Goal: Task Accomplishment & Management: Complete application form

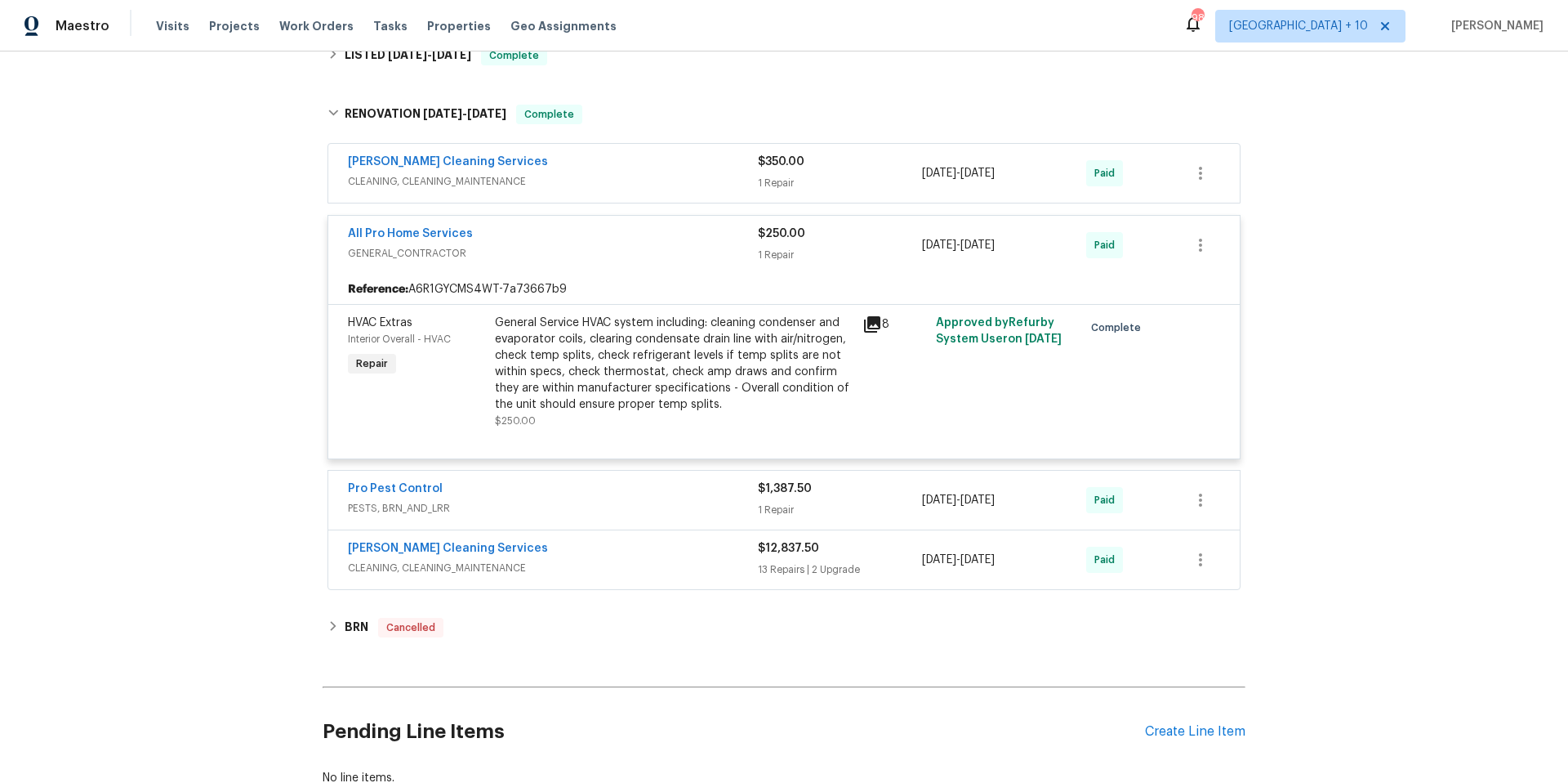
scroll to position [883, 0]
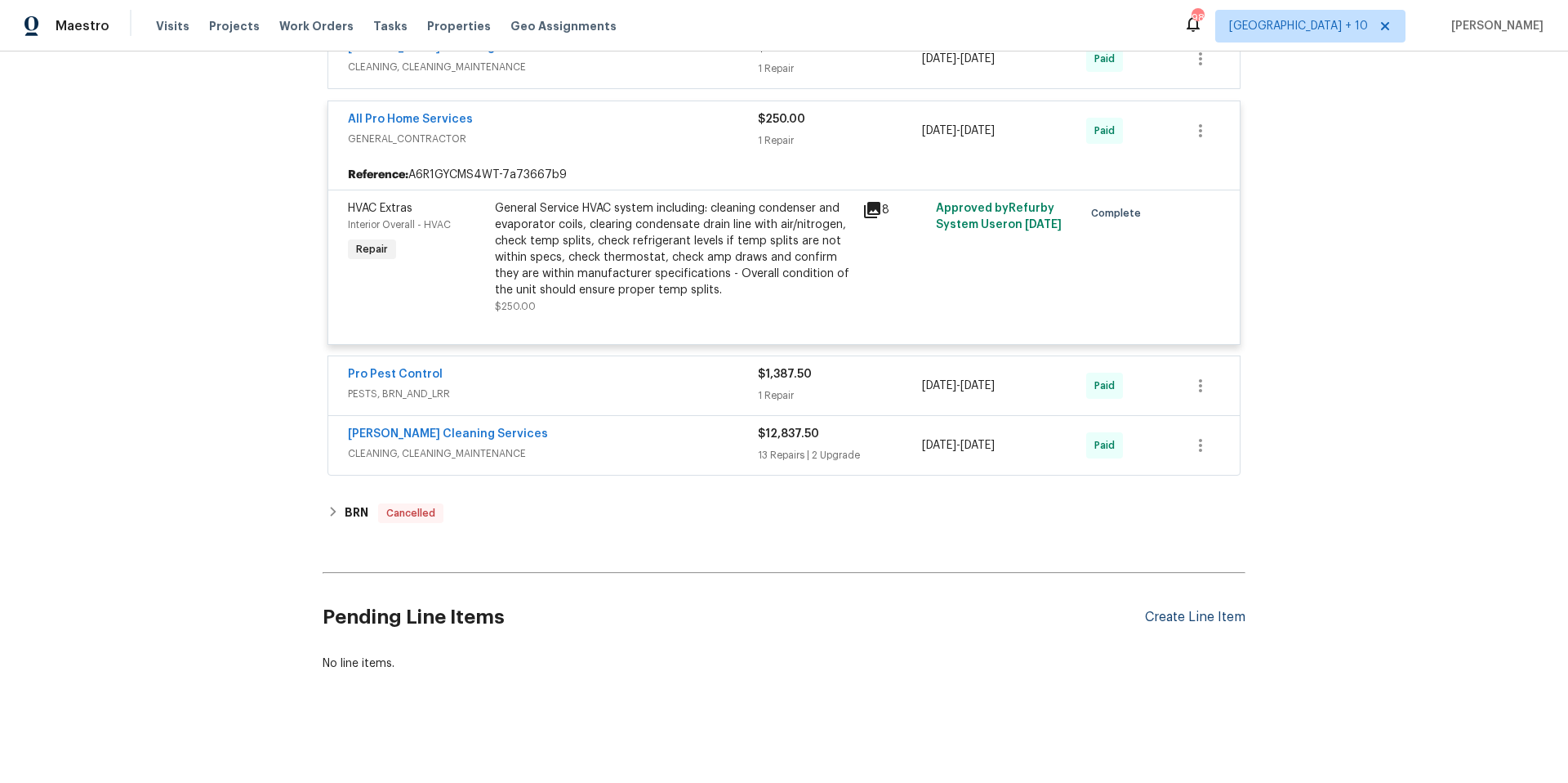
click at [1183, 610] on div "Create Line Item" at bounding box center [1195, 618] width 100 height 15
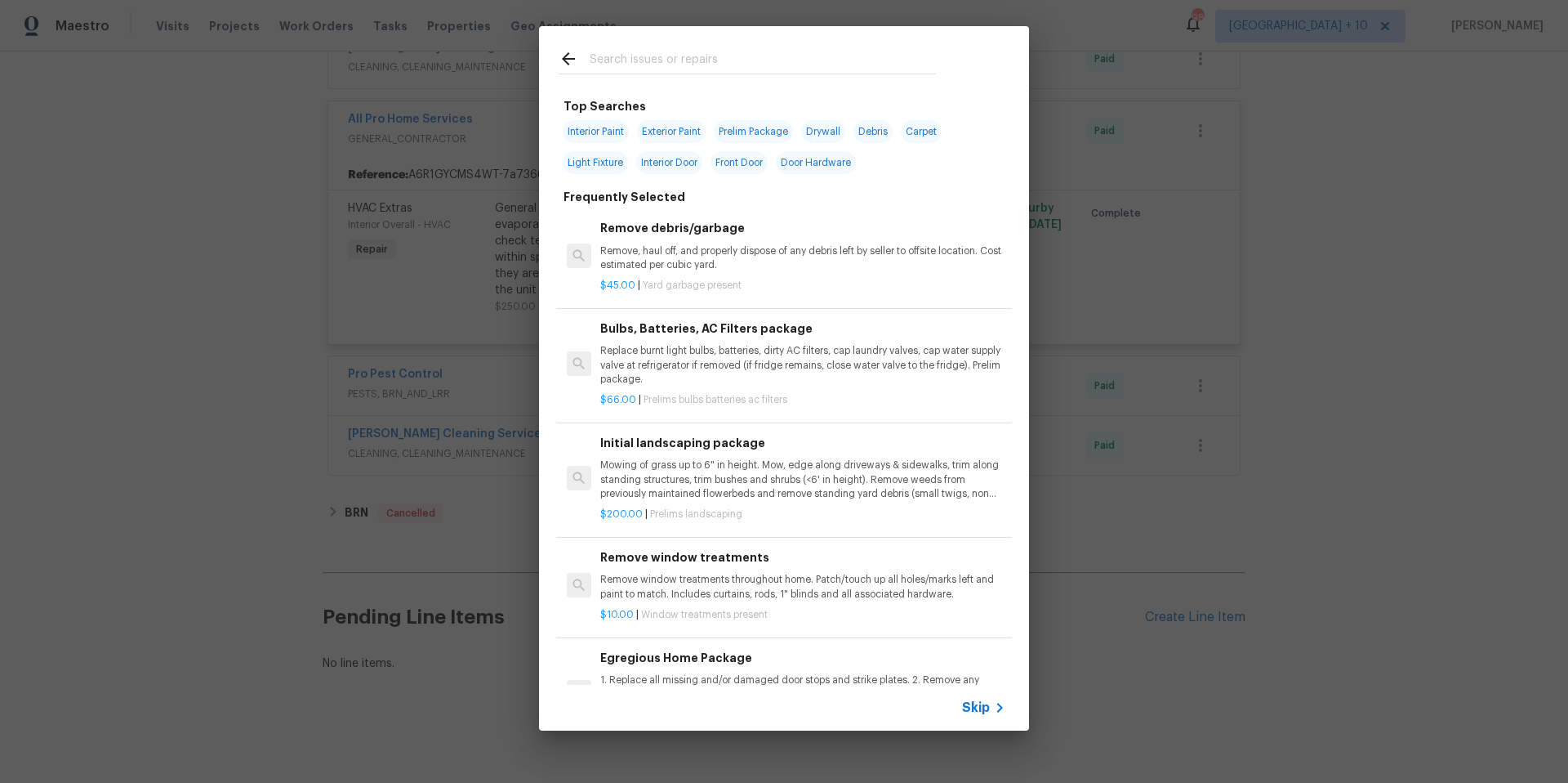
click at [986, 705] on span "Skip" at bounding box center [975, 707] width 27 height 16
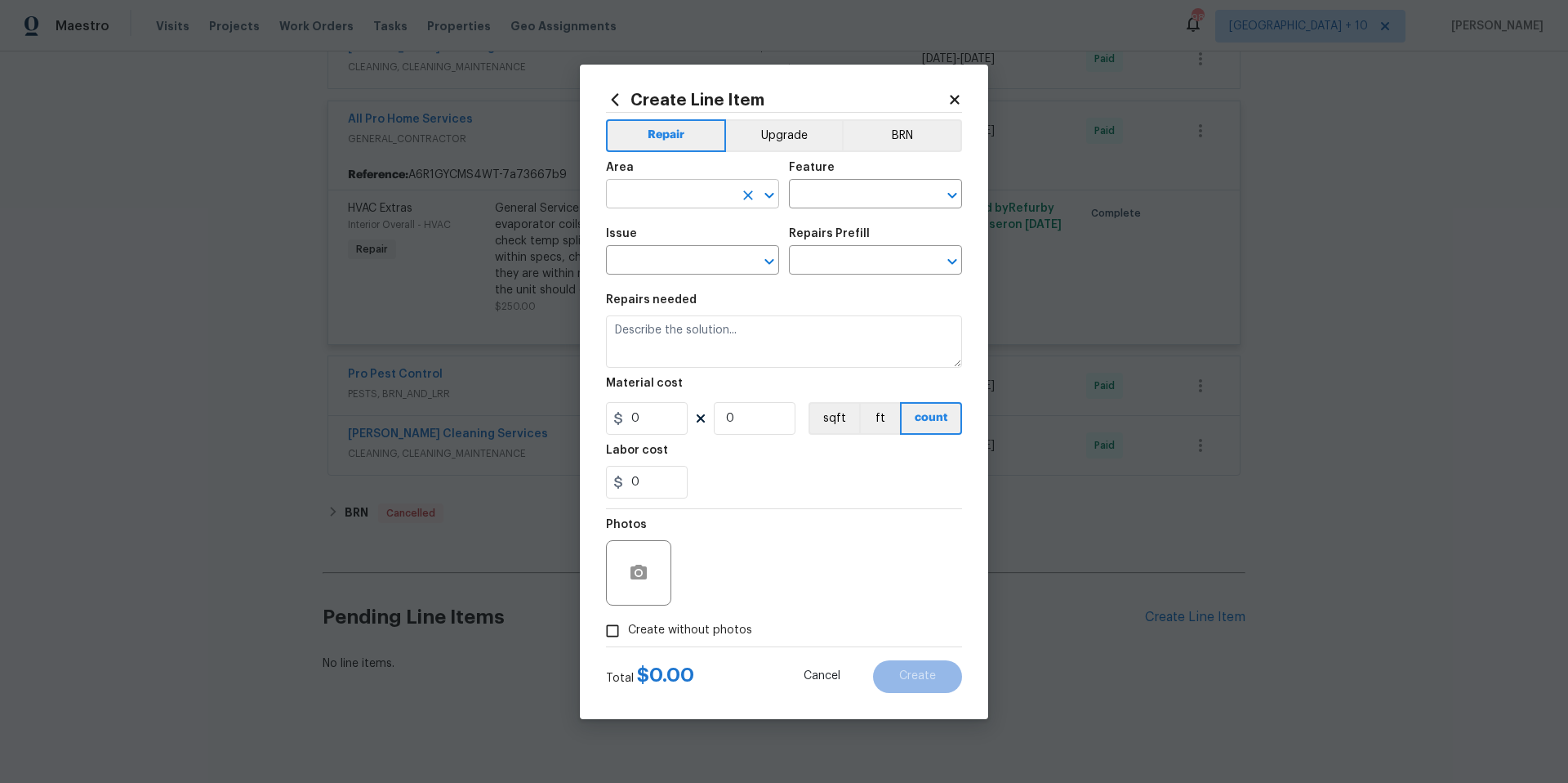
click at [707, 191] on input "text" at bounding box center [669, 196] width 127 height 26
type input "g"
click at [748, 257] on li "Exterior Overall" at bounding box center [692, 259] width 173 height 27
type input "Exterior Overall"
click at [732, 253] on input "text" at bounding box center [669, 262] width 127 height 26
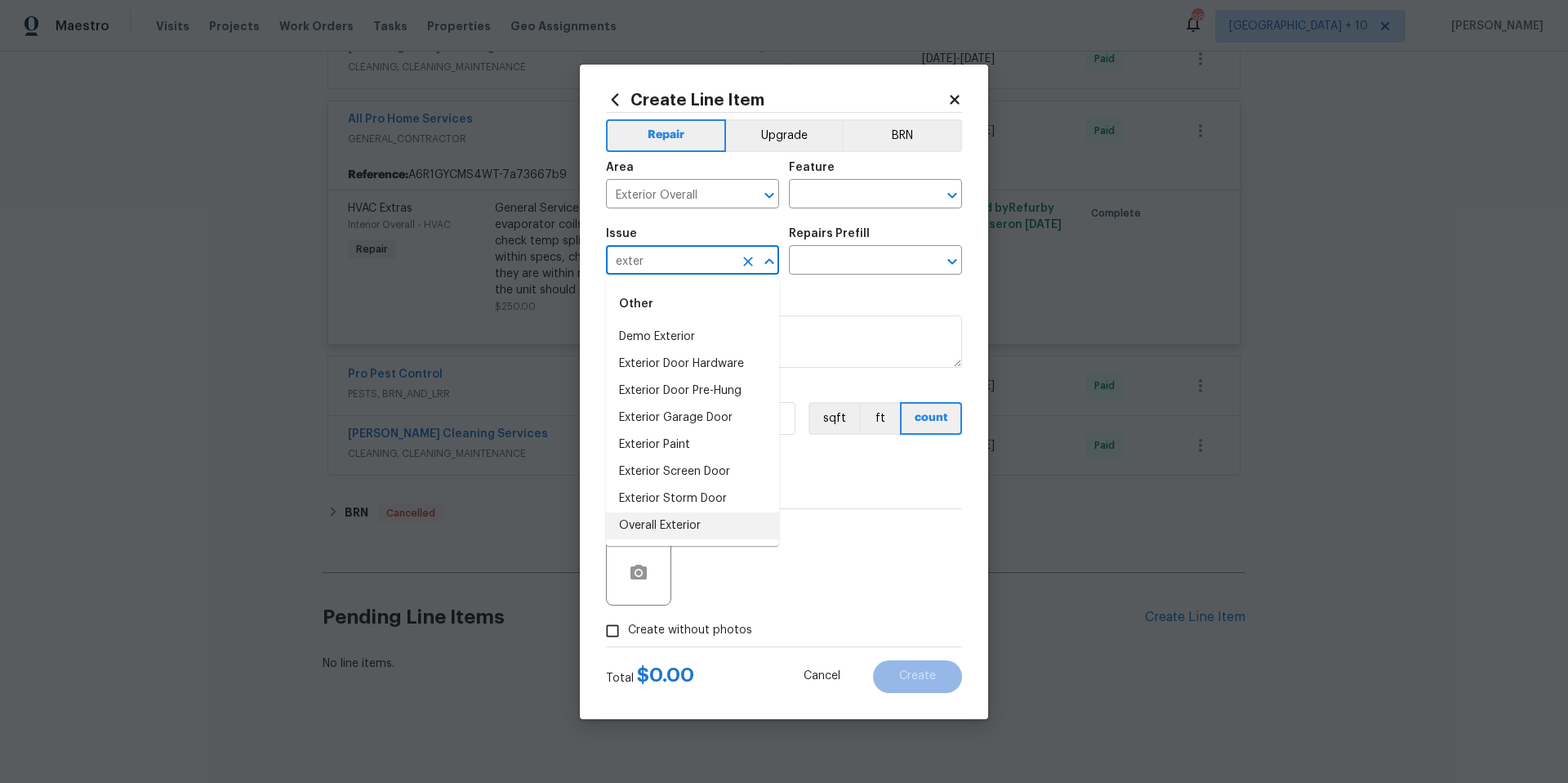
click at [704, 528] on li "Overall Exterior" at bounding box center [692, 526] width 173 height 27
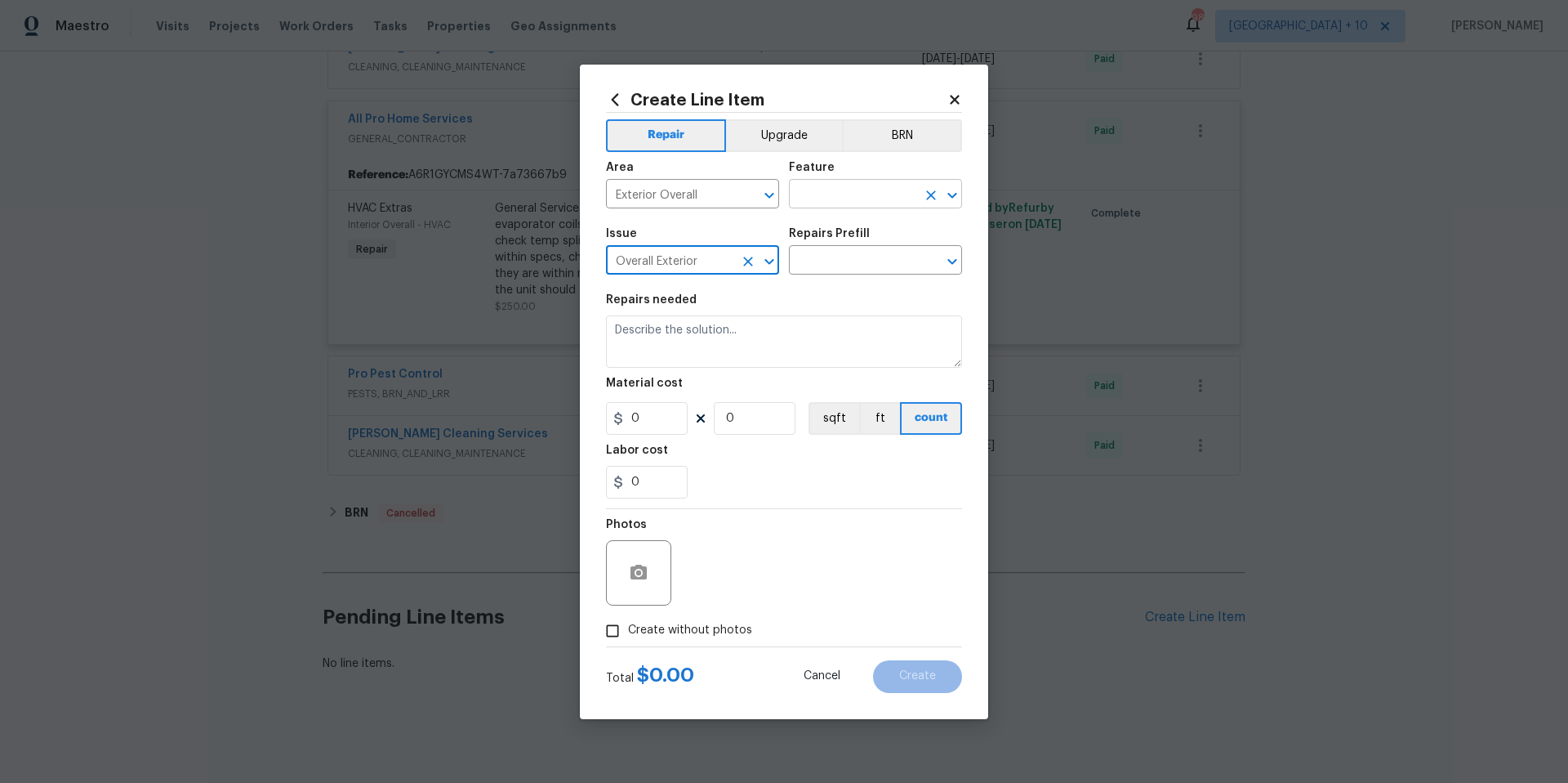
type input "Overall Exterior"
click at [882, 199] on input "text" at bounding box center [852, 196] width 127 height 26
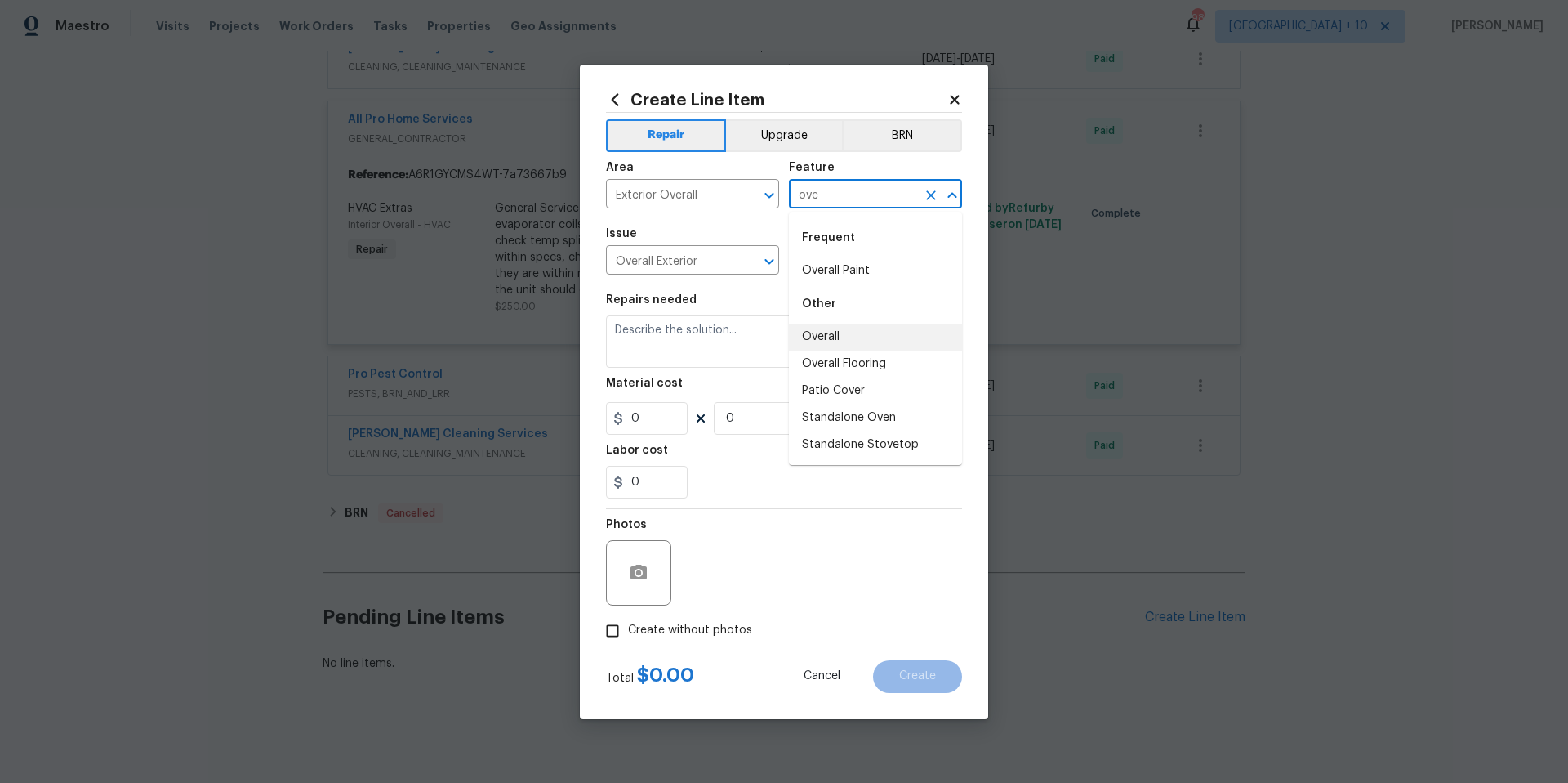
click at [864, 330] on li "Overall" at bounding box center [875, 337] width 173 height 27
type input "Overall"
click at [861, 260] on input "text" at bounding box center [852, 262] width 127 height 26
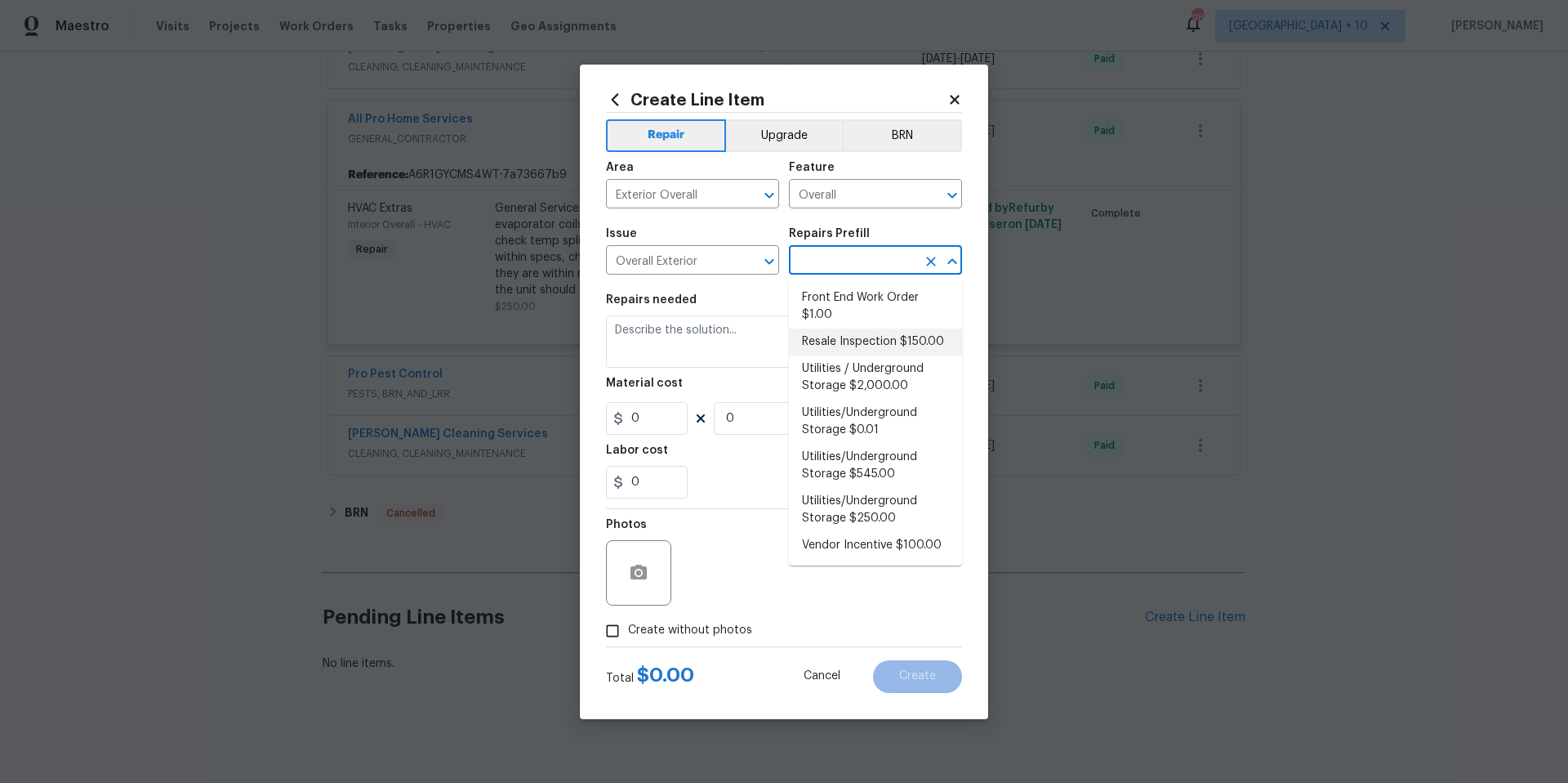
click at [881, 343] on li "Resale Inspection $150.00" at bounding box center [875, 342] width 173 height 27
type input "Resale Inspection $150.00"
type textarea "POS Inspection Attendance and Documentation: Attend scheduled Point of Sale (PO…"
type input "1"
type input "150"
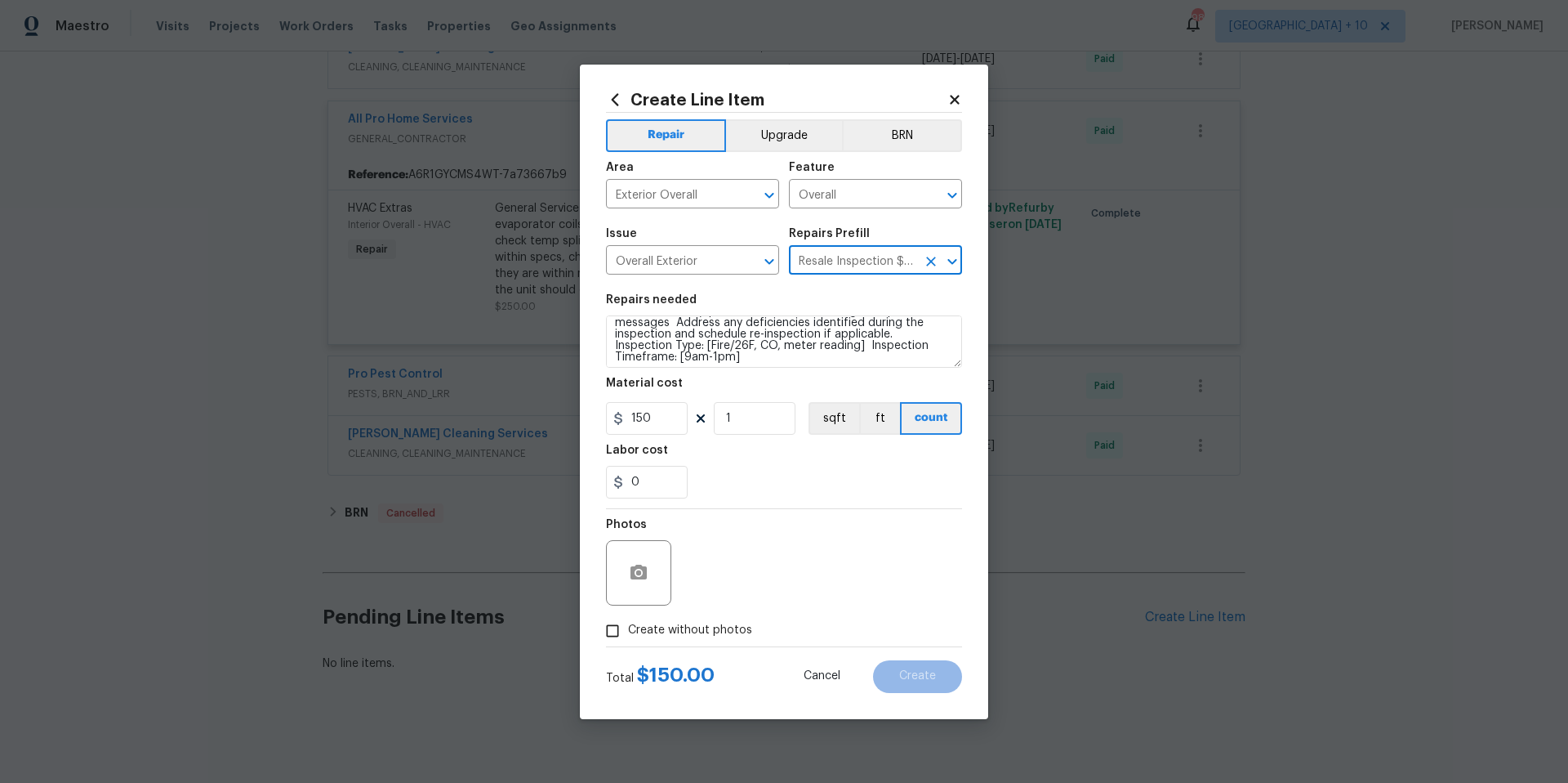
scroll to position [92, 0]
click at [688, 350] on textarea "POS Inspection Attendance and Documentation: Attend scheduled Point of Sale (PO…" at bounding box center [784, 341] width 356 height 52
click at [719, 349] on textarea "POS Inspection Attendance and Documentation: Attend scheduled Point of Sale (PO…" at bounding box center [784, 341] width 356 height 52
click at [778, 355] on textarea "POS Inspection Attendance and Documentation: Attend scheduled Point of Sale (PO…" at bounding box center [784, 341] width 356 height 52
click at [750, 348] on textarea "POS Inspection Attendance and Documentation: Attend scheduled Point of Sale (PO…" at bounding box center [784, 341] width 356 height 52
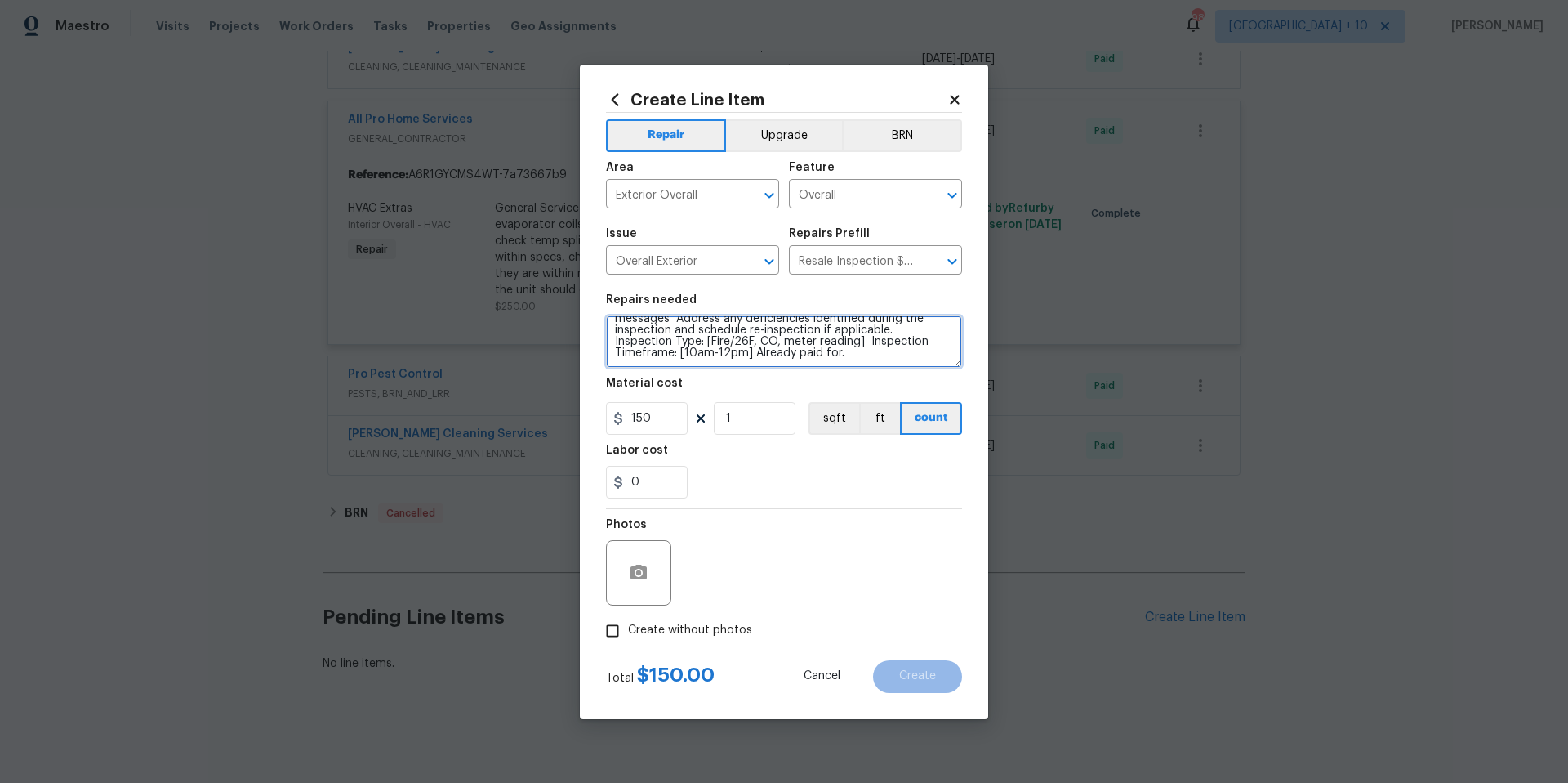
click at [895, 354] on textarea "POS Inspection Attendance and Documentation: Attend scheduled Point of Sale (PO…" at bounding box center [784, 341] width 356 height 52
click at [862, 337] on textarea "POS Inspection Attendance and Documentation: Attend scheduled Point of Sale (PO…" at bounding box center [784, 341] width 356 height 52
type textarea "POS Inspection Attendance and Documentation: Attend scheduled Point of Sale (PO…"
click at [615, 634] on input "Create without photos" at bounding box center [613, 631] width 31 height 31
checkbox input "true"
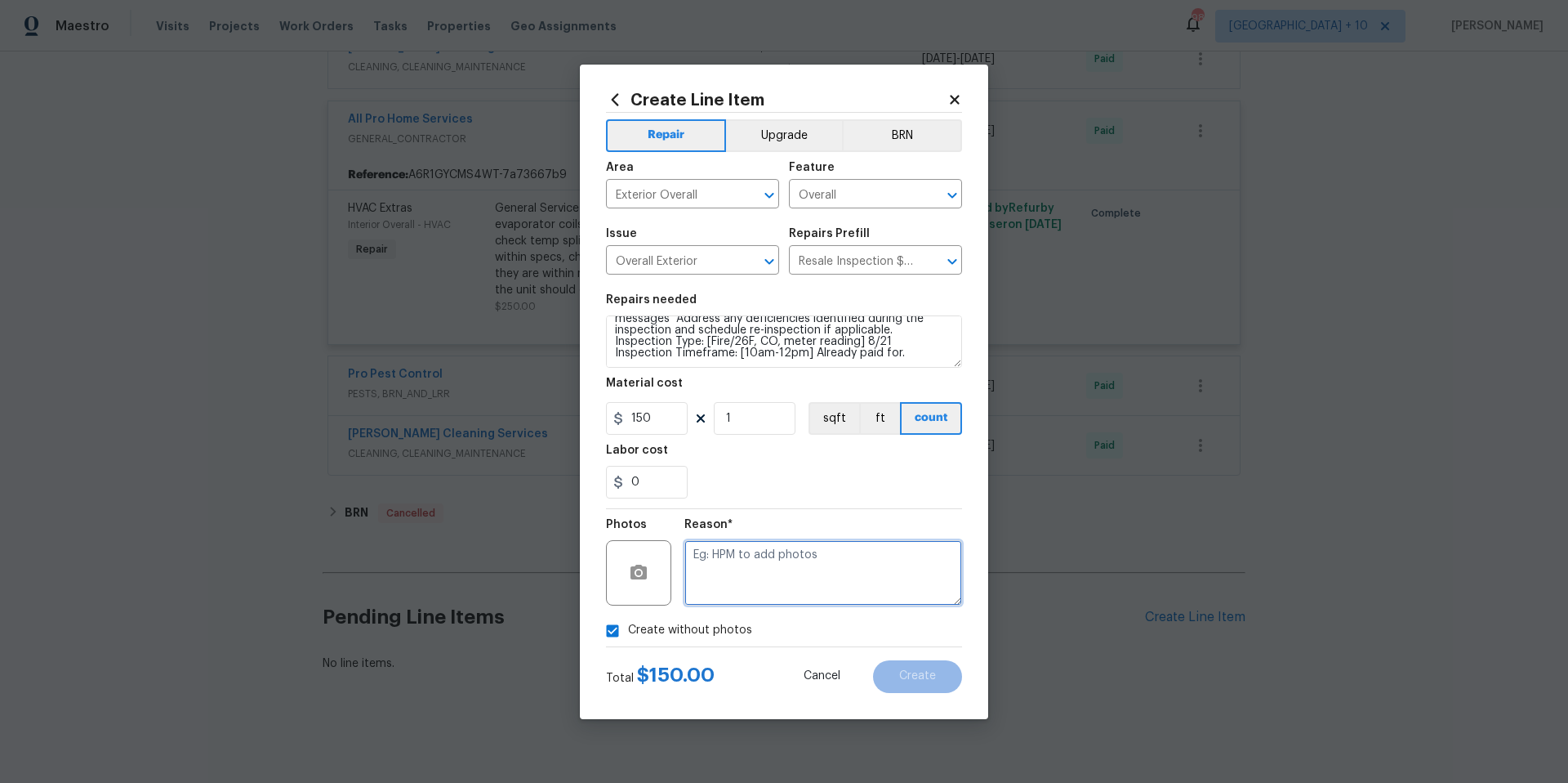
click at [857, 546] on textarea at bounding box center [823, 572] width 278 height 65
type textarea "NA"
click at [930, 682] on button "Create" at bounding box center [918, 676] width 89 height 33
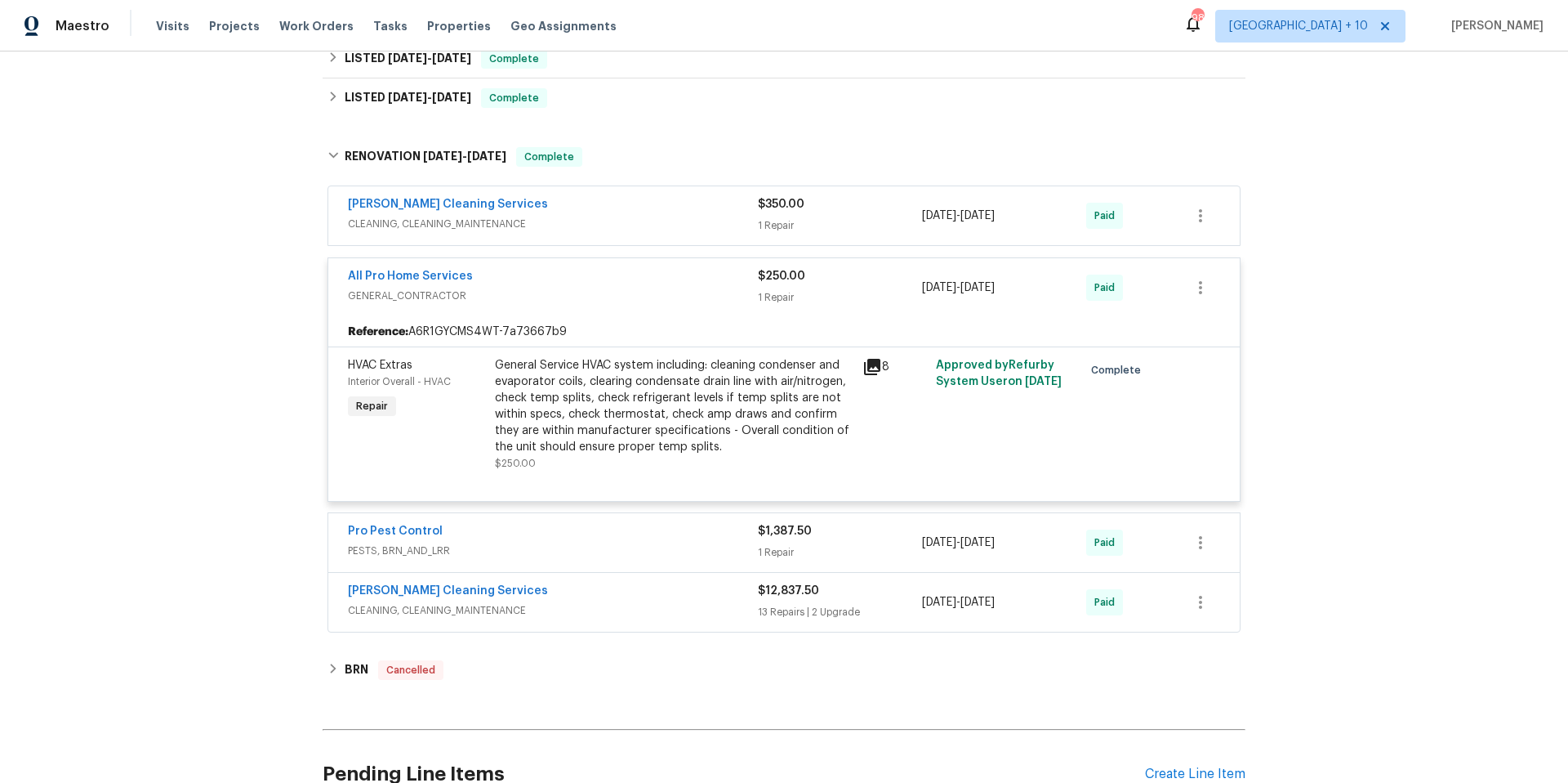
scroll to position [645, 0]
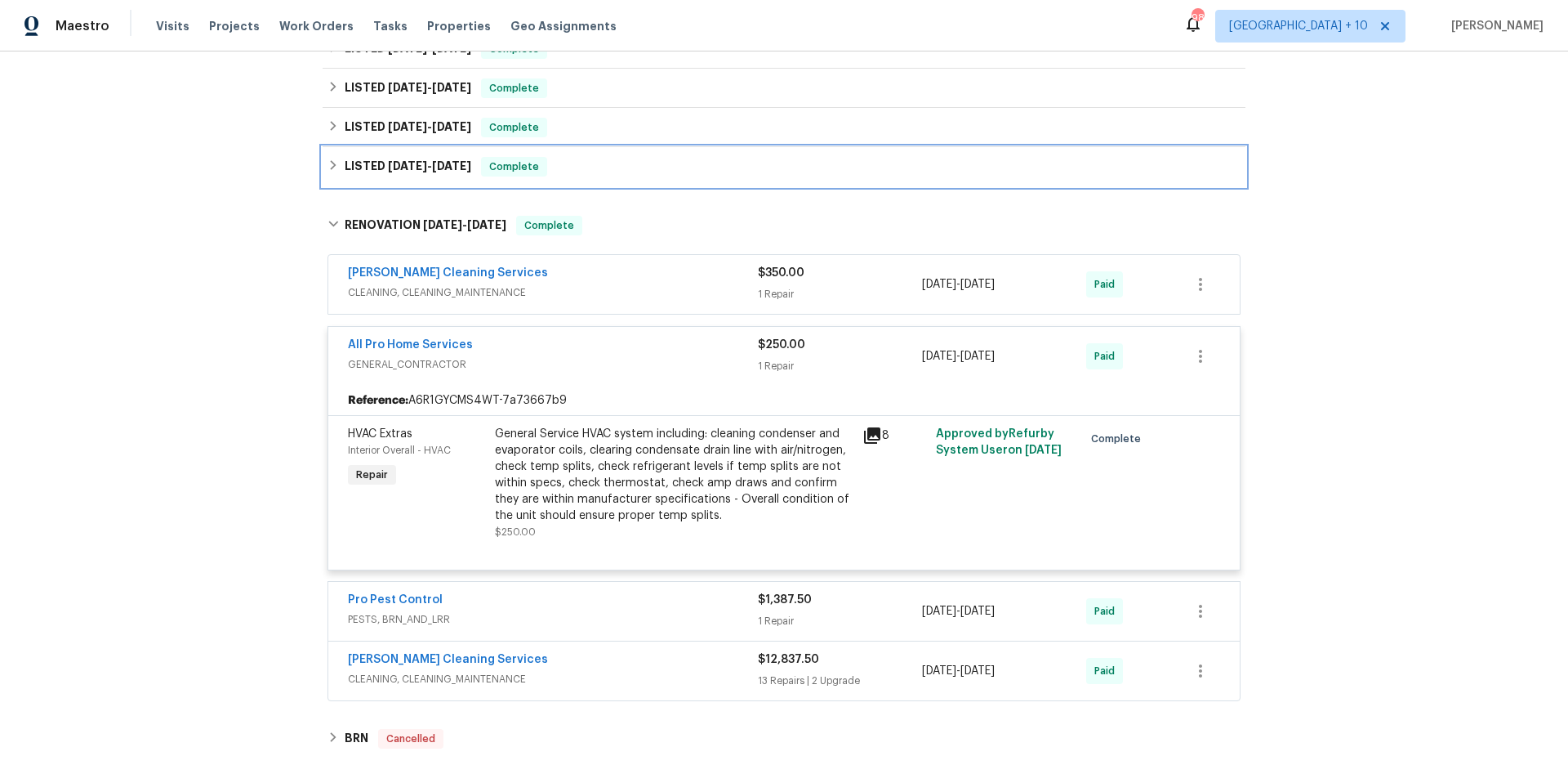
click at [328, 169] on icon at bounding box center [333, 165] width 11 height 11
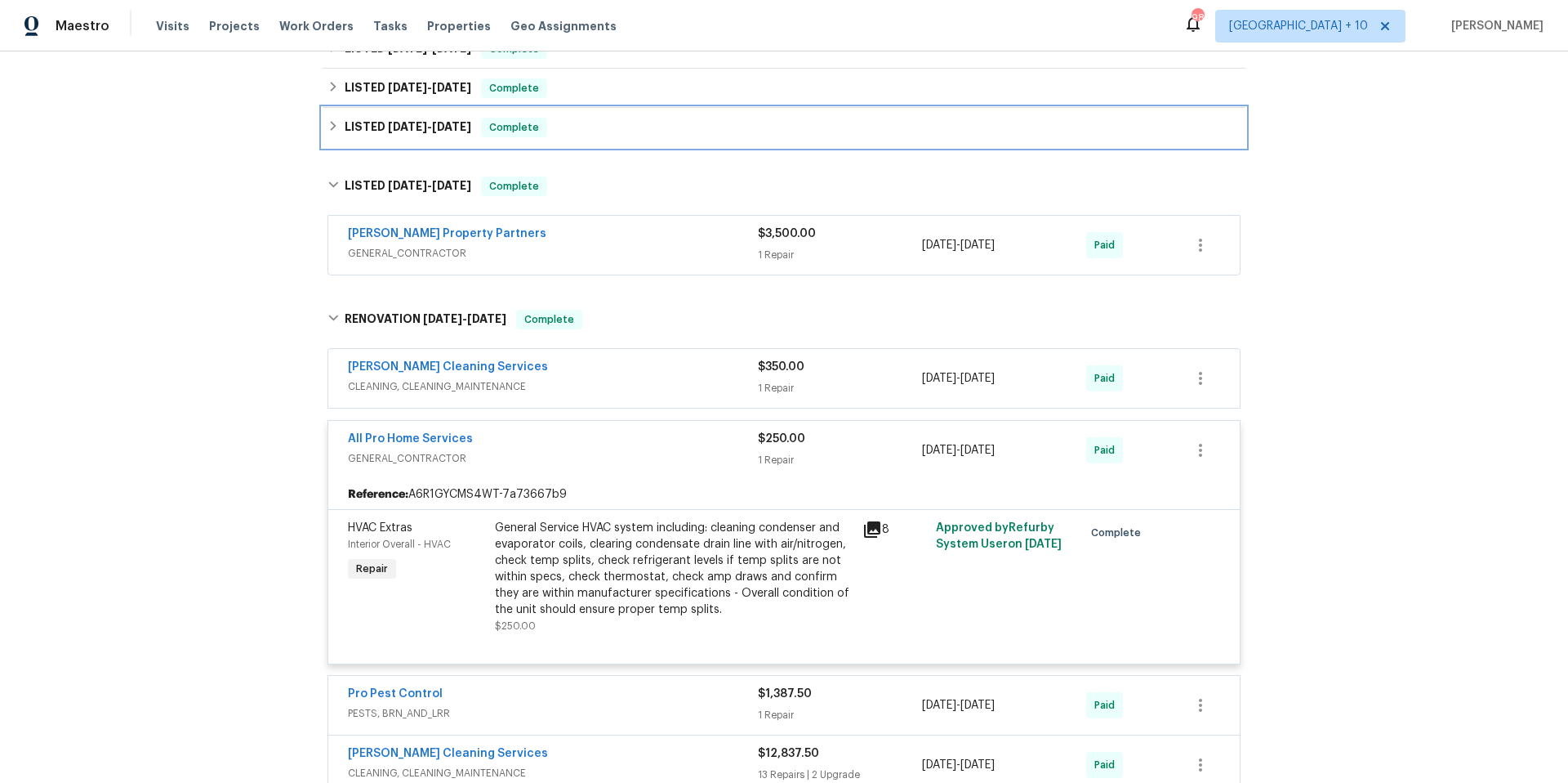
click at [328, 130] on icon at bounding box center [333, 126] width 11 height 11
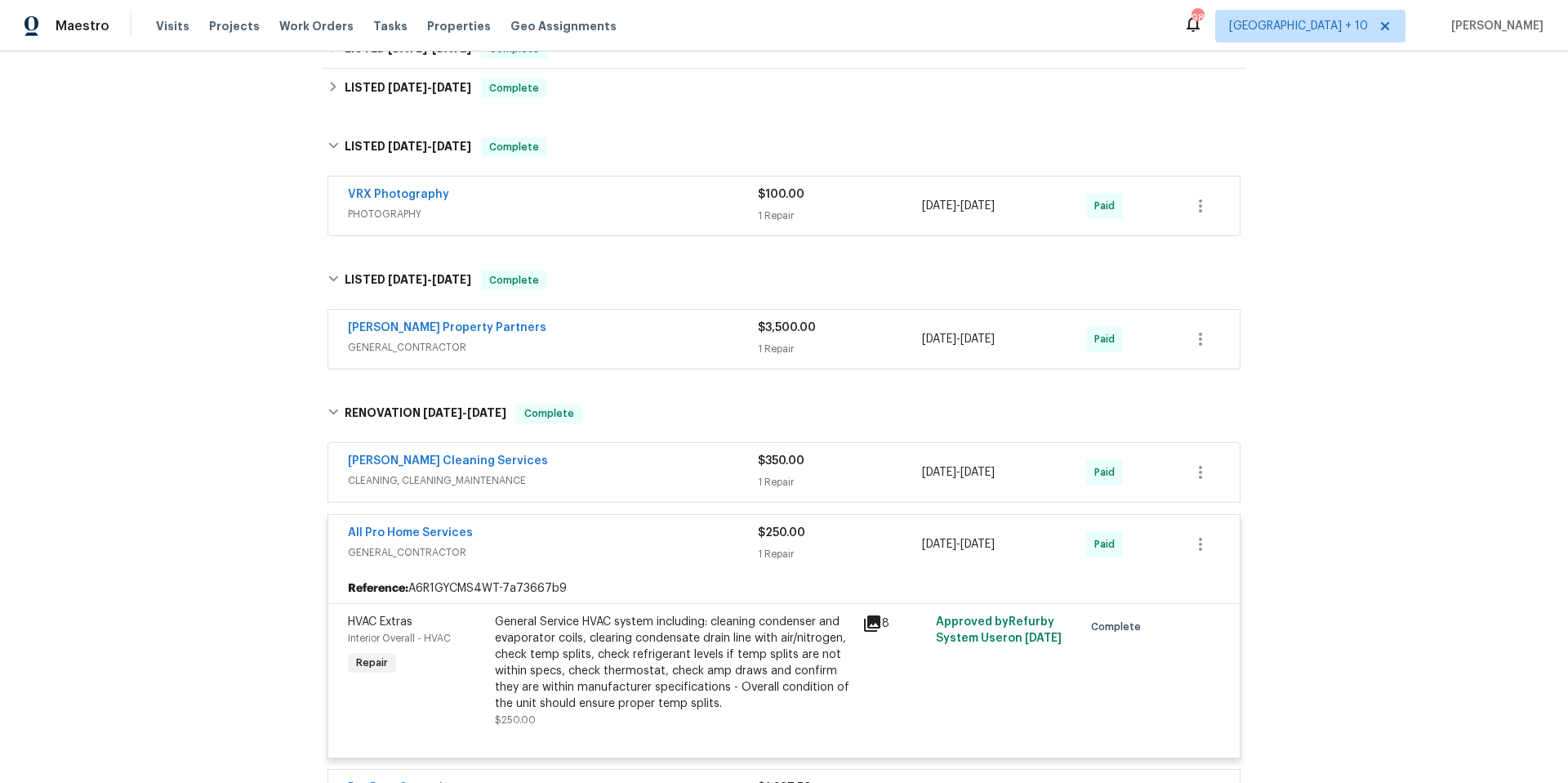
click at [585, 348] on span "GENERAL_CONTRACTOR" at bounding box center [553, 347] width 410 height 16
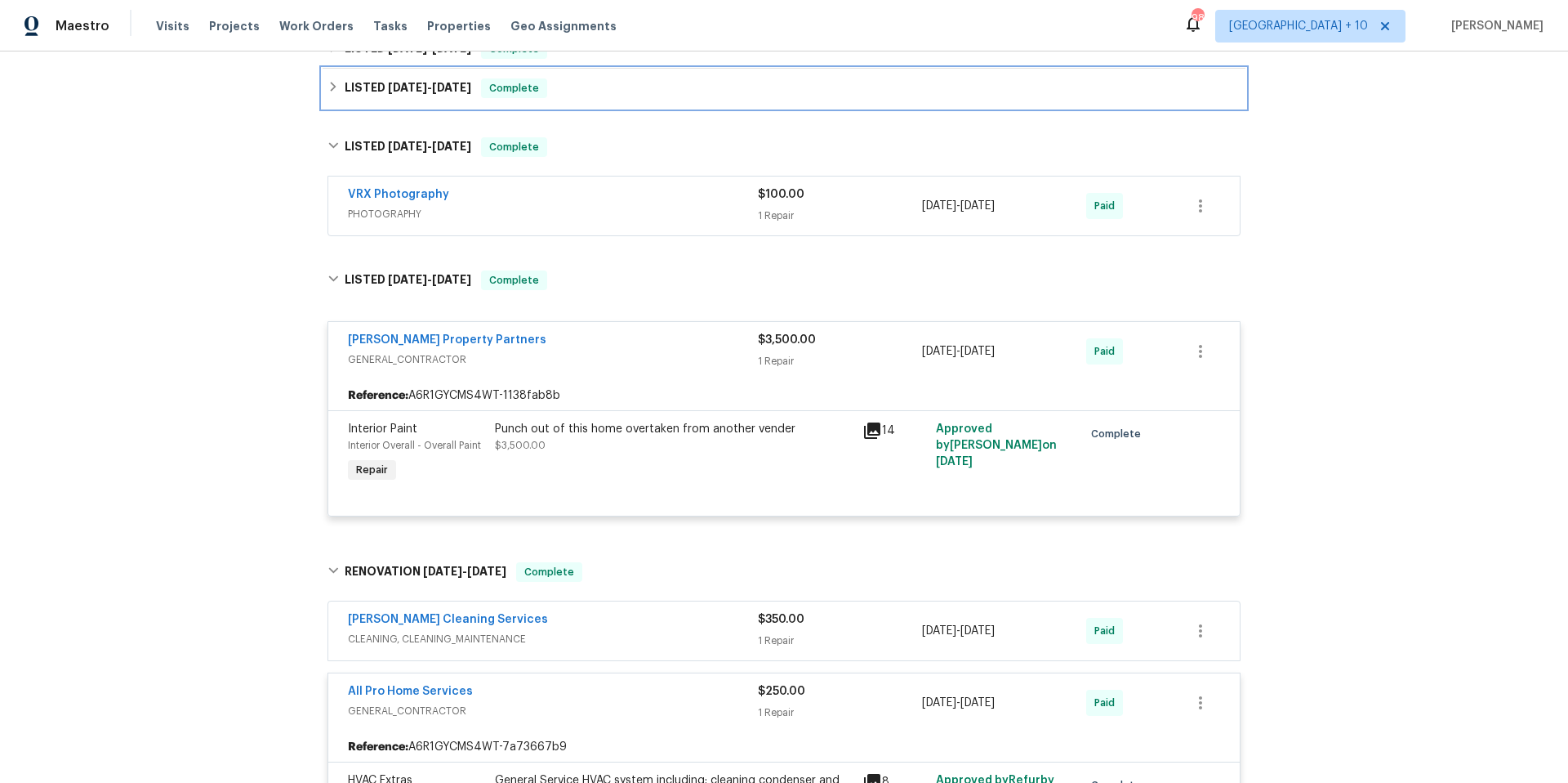
click at [330, 91] on icon at bounding box center [333, 87] width 11 height 11
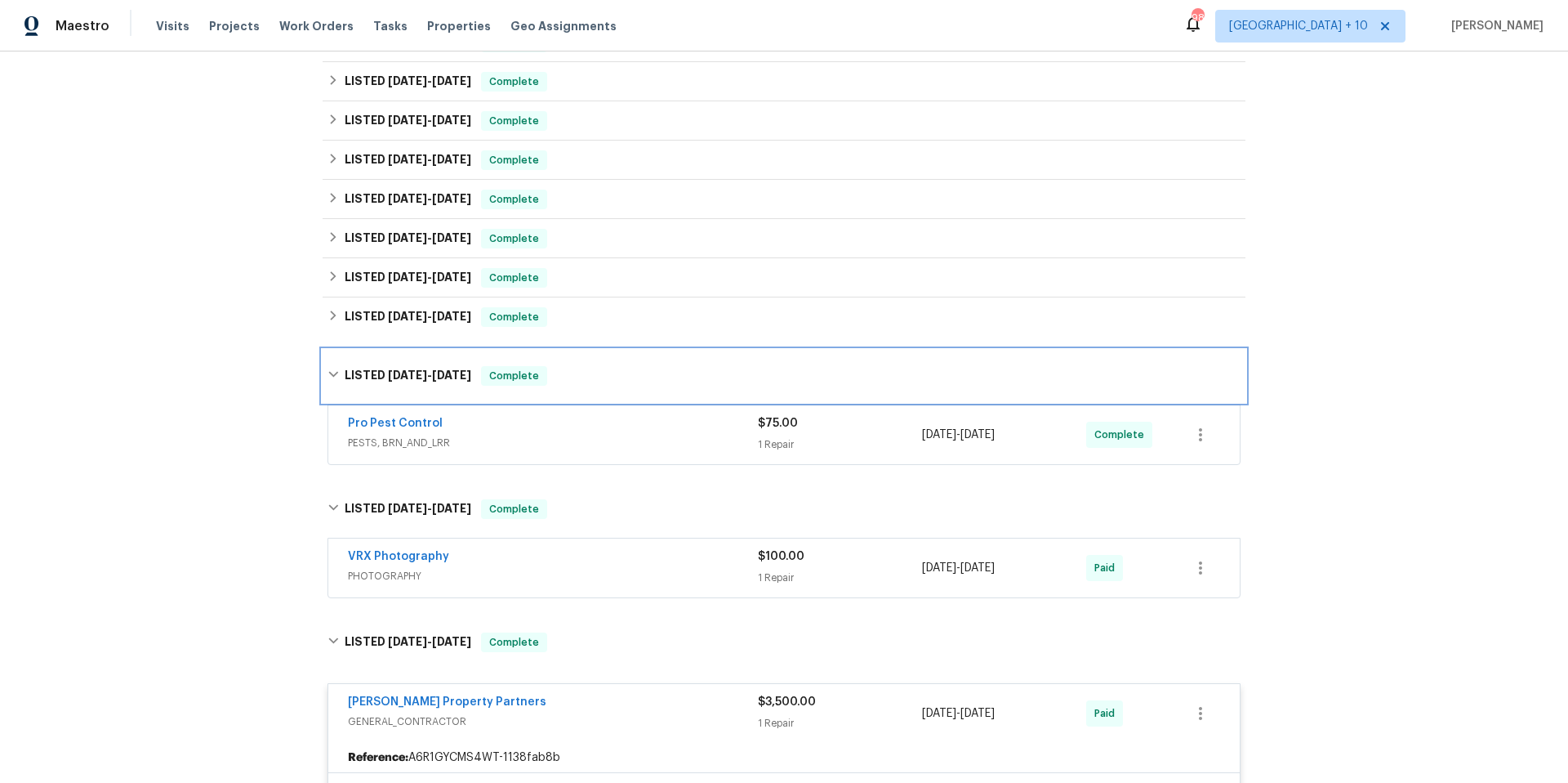
scroll to position [374, 0]
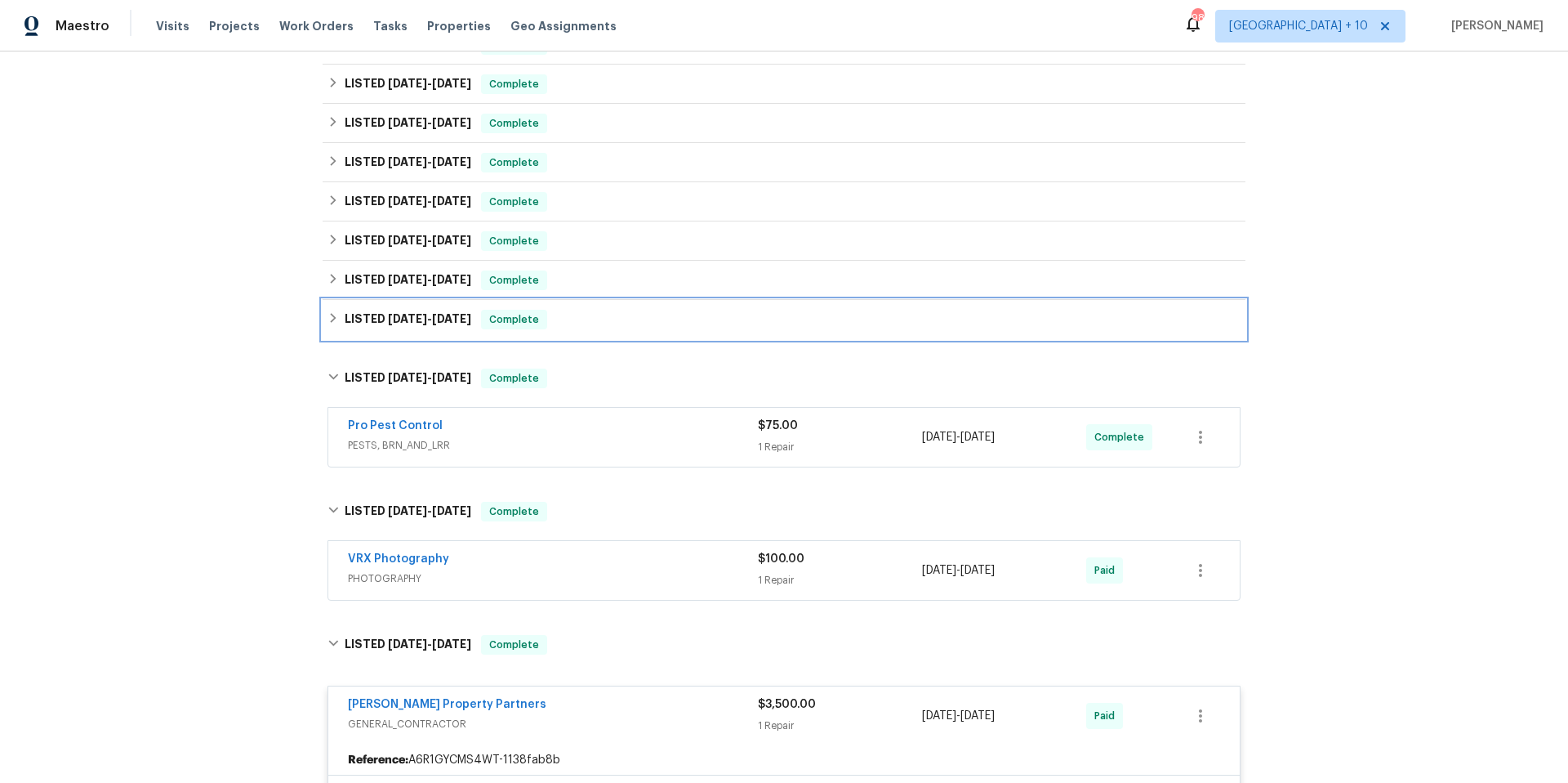
click at [328, 317] on icon at bounding box center [333, 318] width 11 height 11
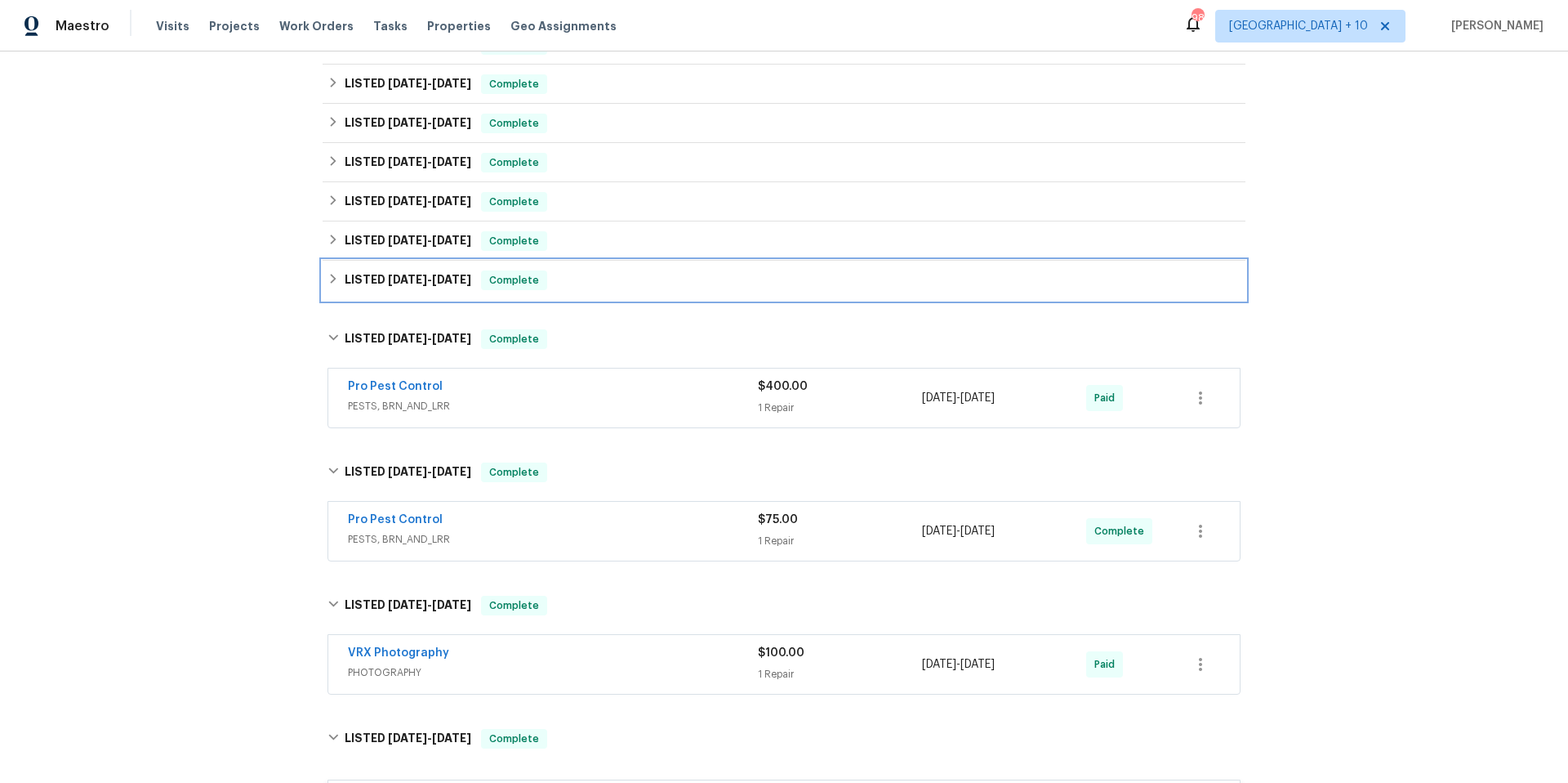
click at [330, 277] on icon at bounding box center [333, 279] width 6 height 9
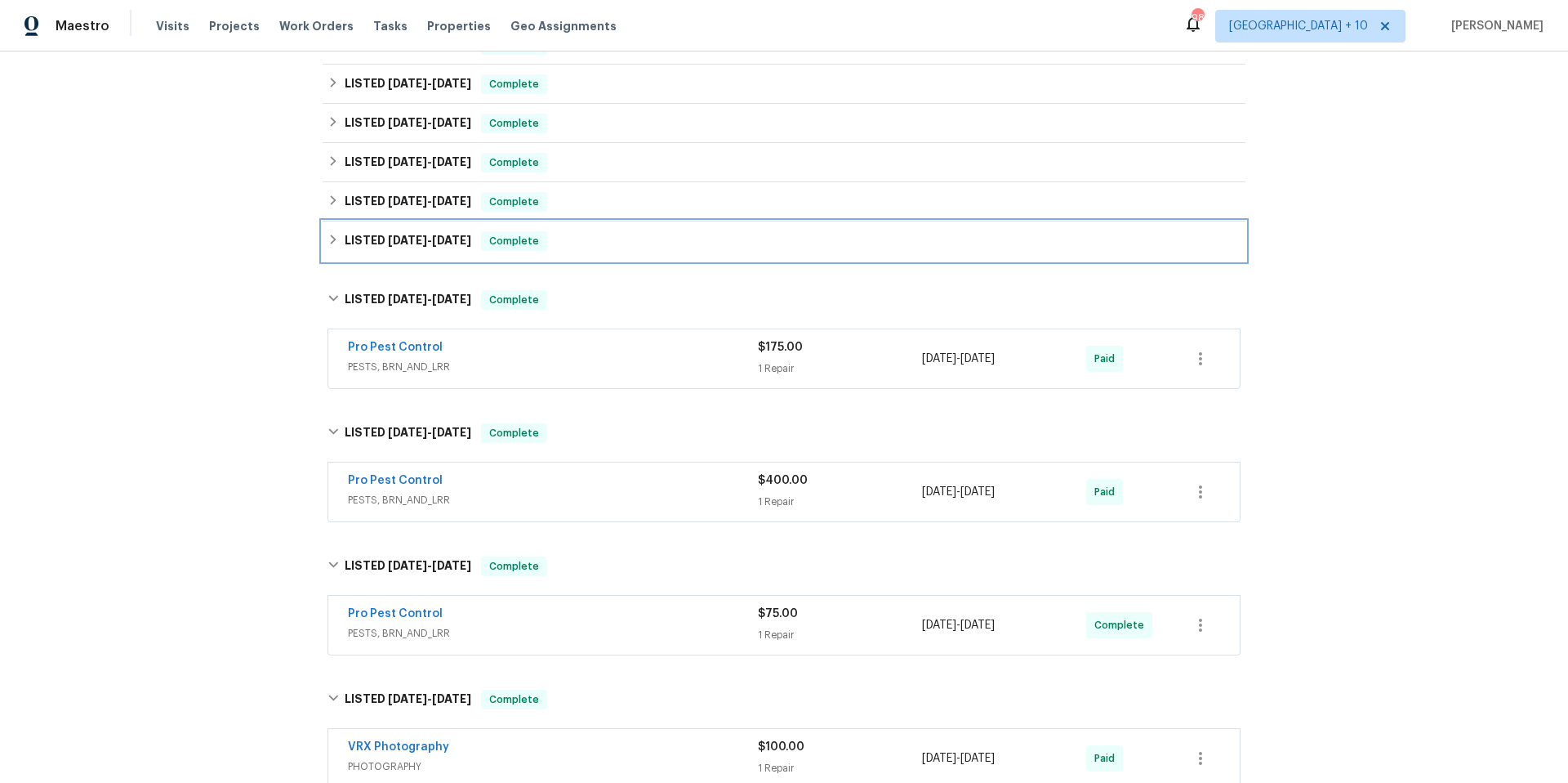
click at [328, 247] on div "LISTED [DATE] - [DATE] Complete" at bounding box center [784, 241] width 913 height 20
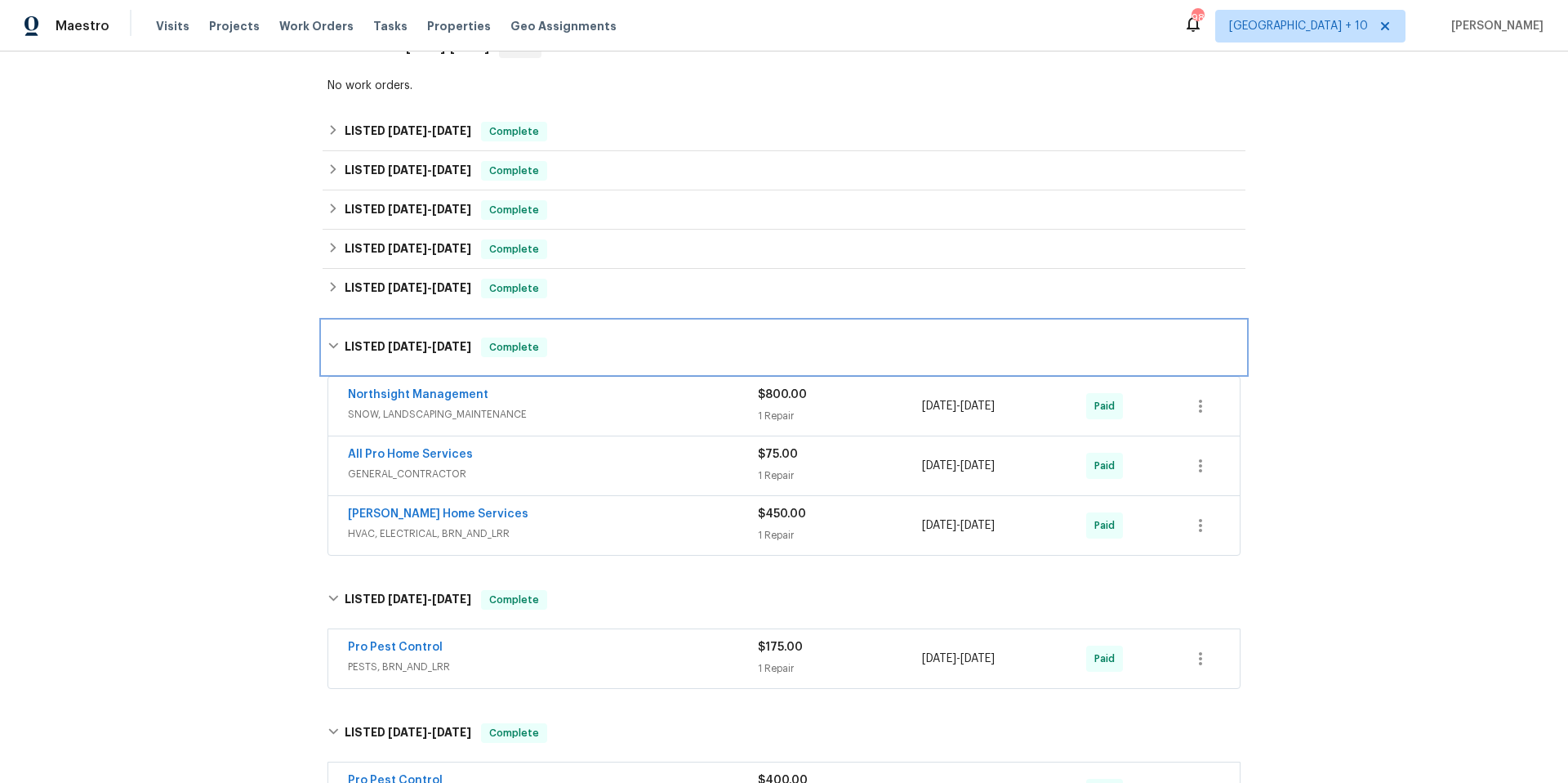
scroll to position [286, 0]
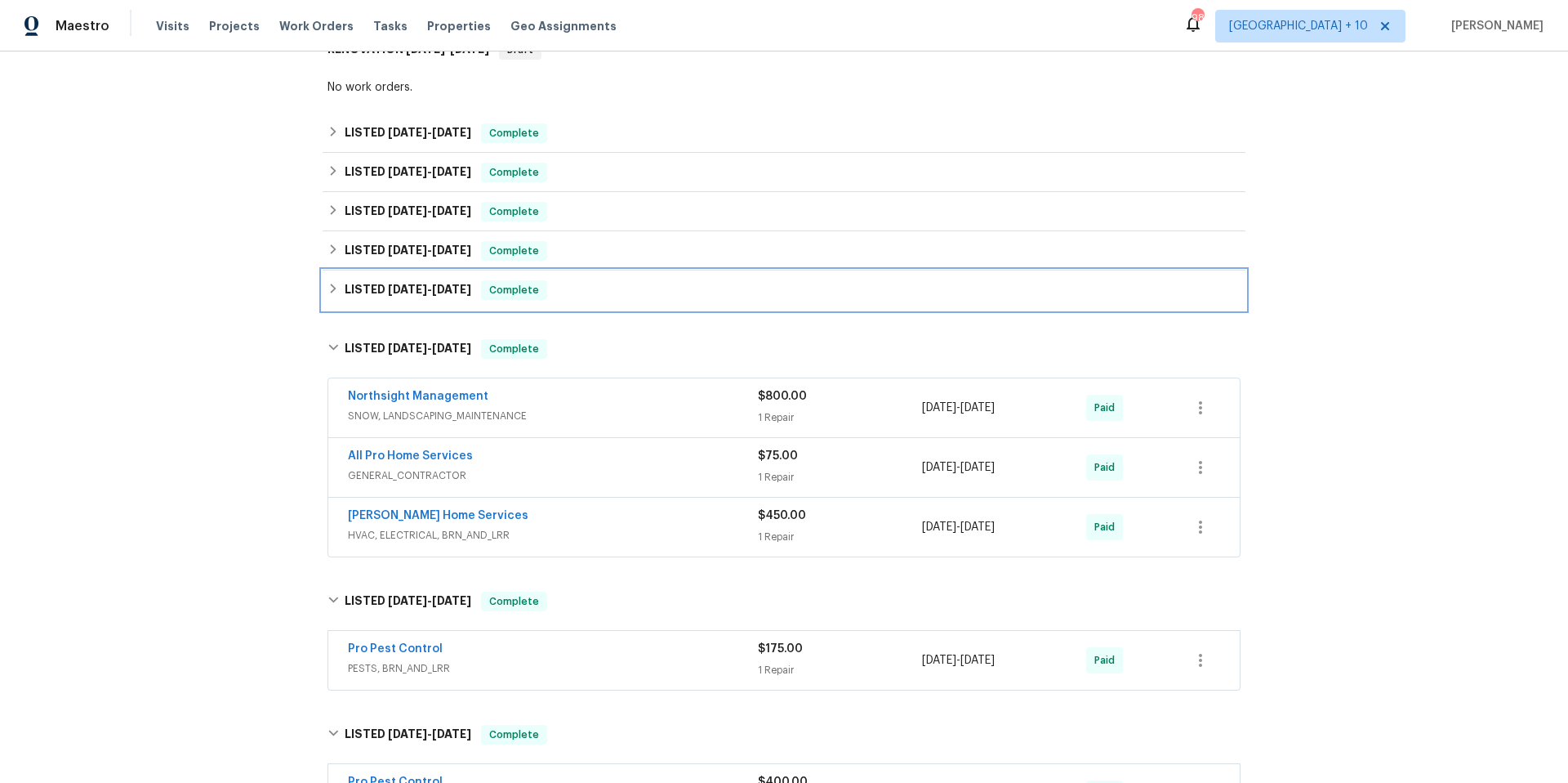
click at [332, 295] on div "LISTED [DATE] - [DATE] Complete" at bounding box center [784, 290] width 913 height 20
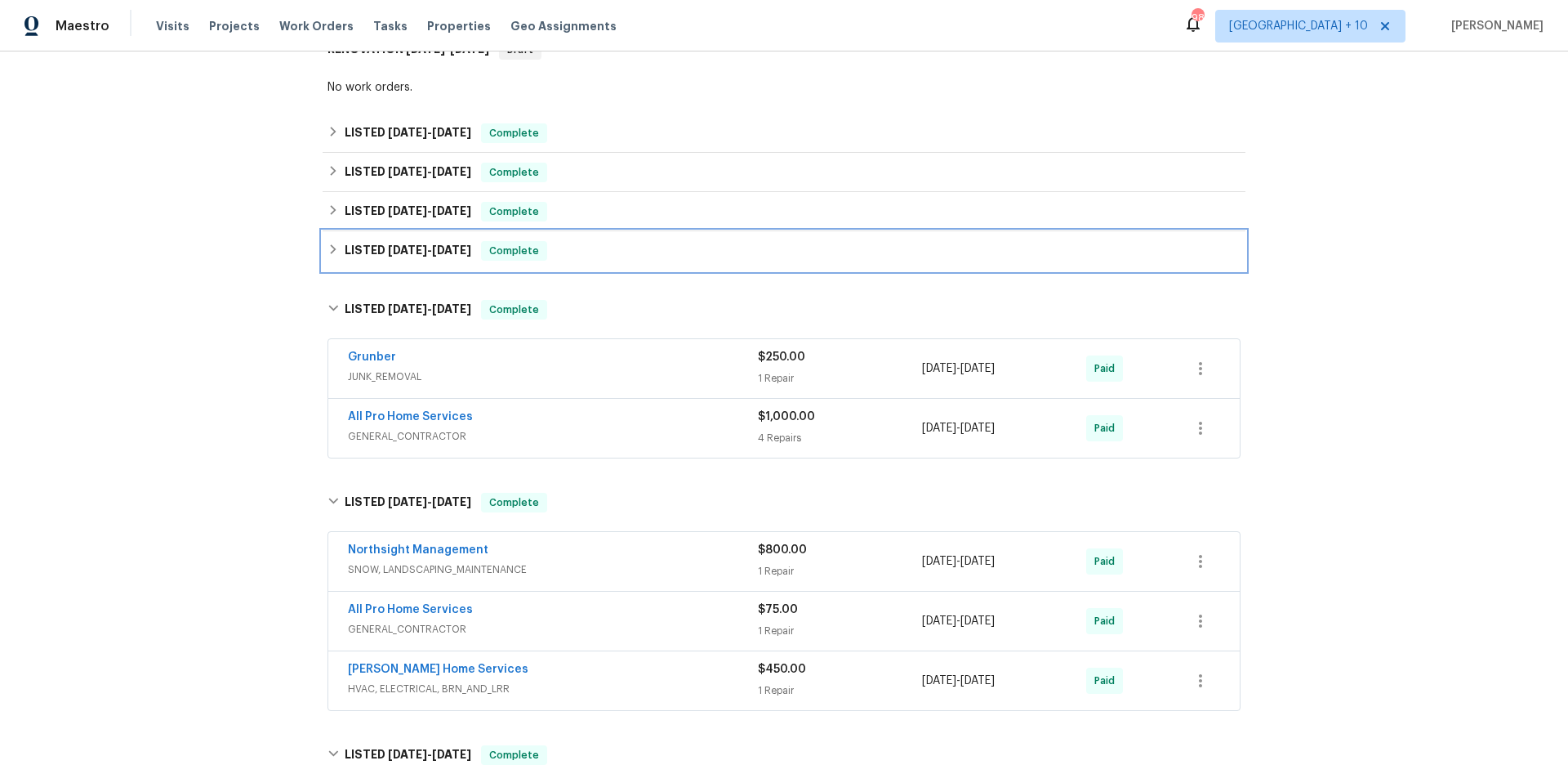
click at [330, 247] on icon at bounding box center [333, 249] width 11 height 11
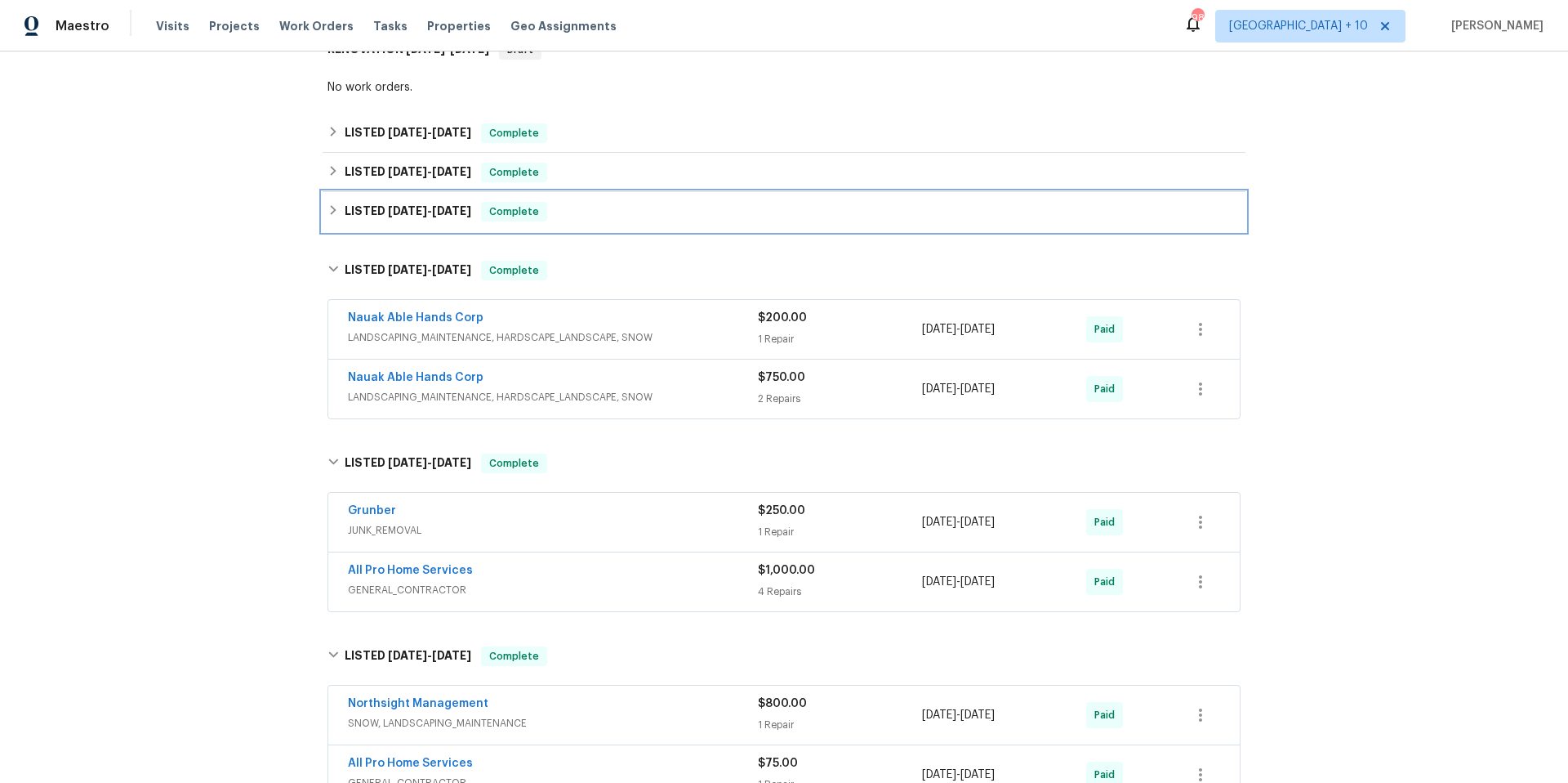
click at [323, 226] on div "LISTED [DATE] - [DATE] Complete" at bounding box center [784, 212] width 923 height 40
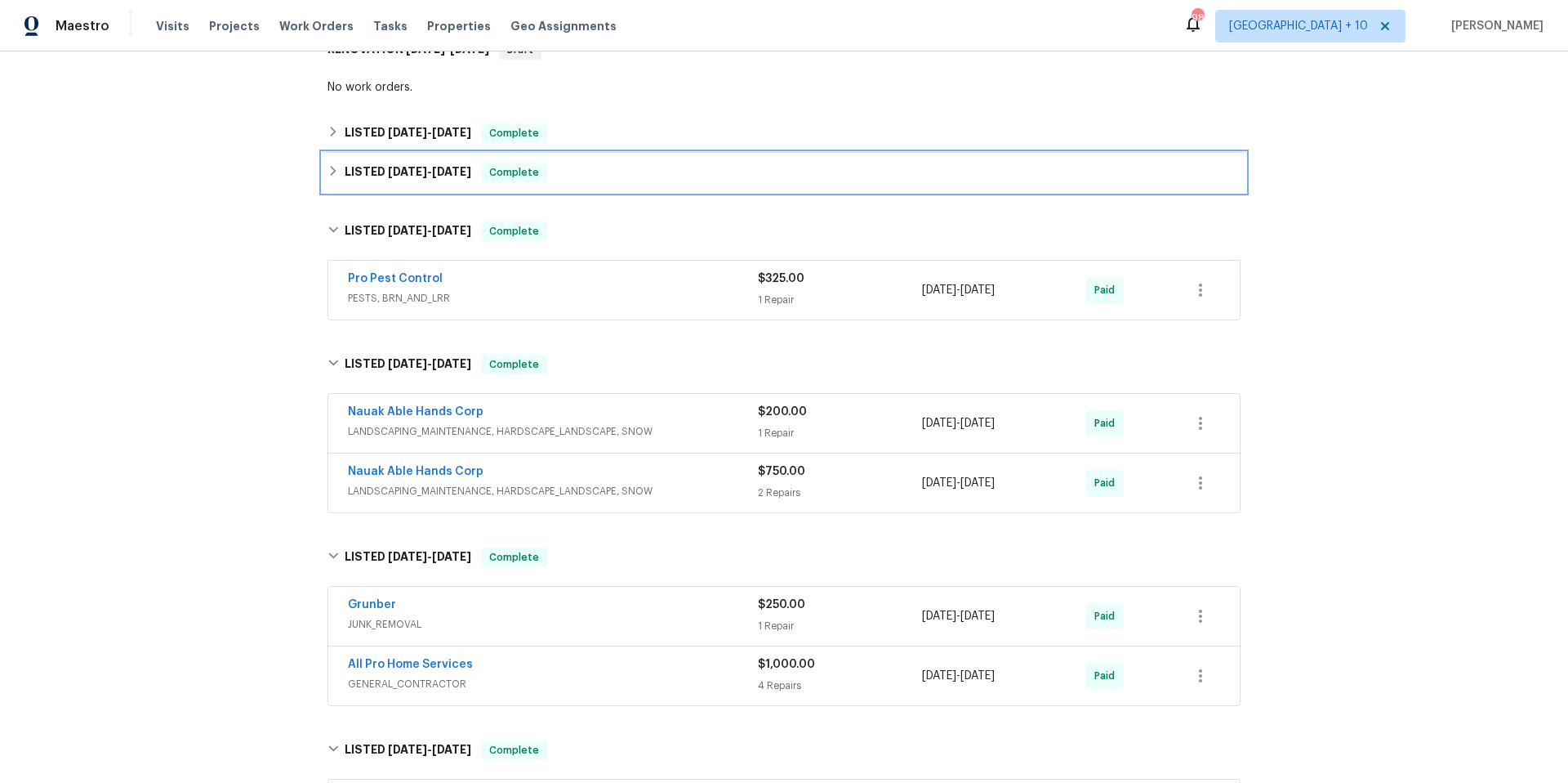
click at [328, 174] on icon at bounding box center [333, 171] width 11 height 11
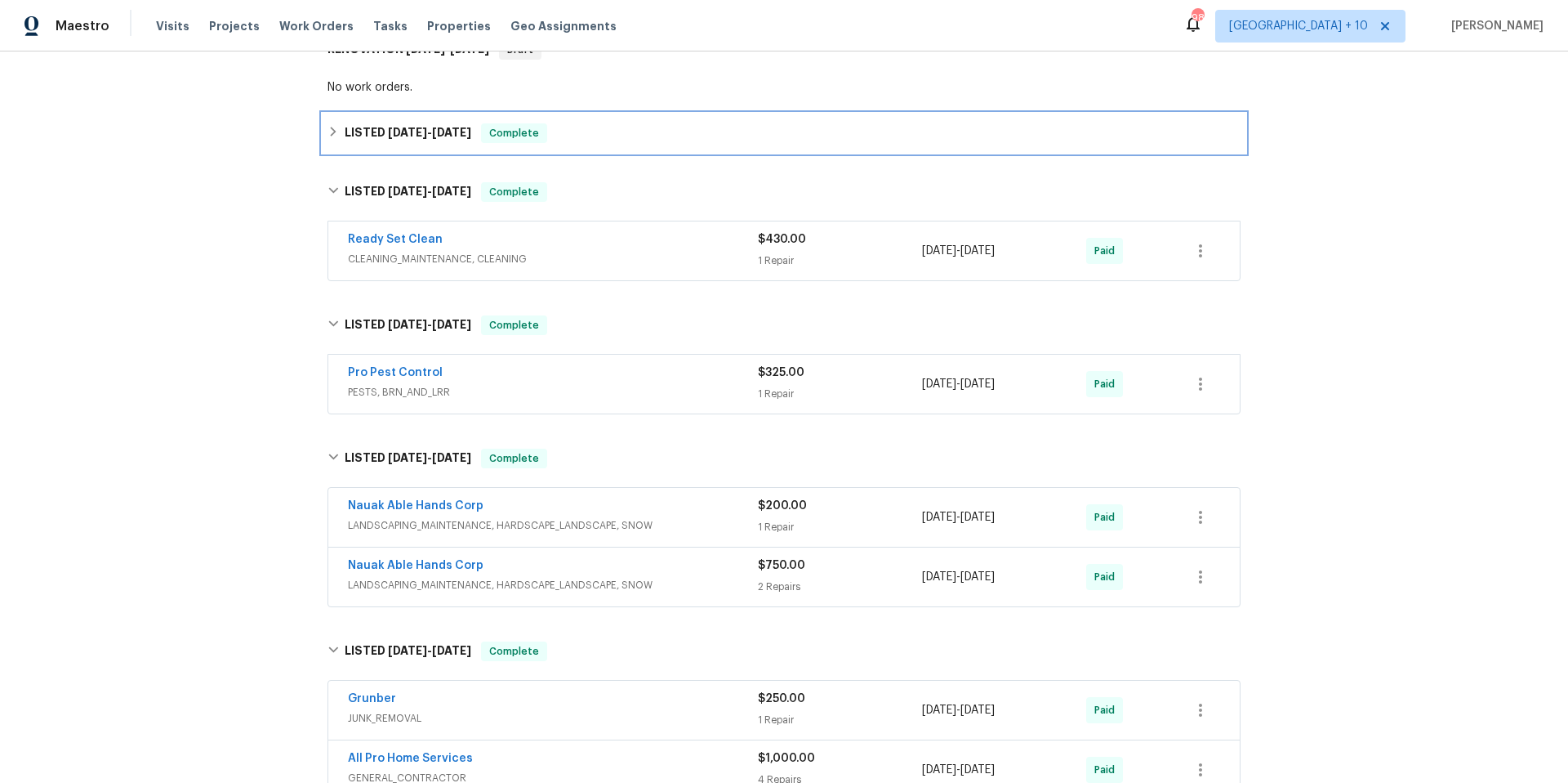
click at [328, 141] on div "LISTED [DATE] - [DATE] Complete" at bounding box center [784, 133] width 913 height 20
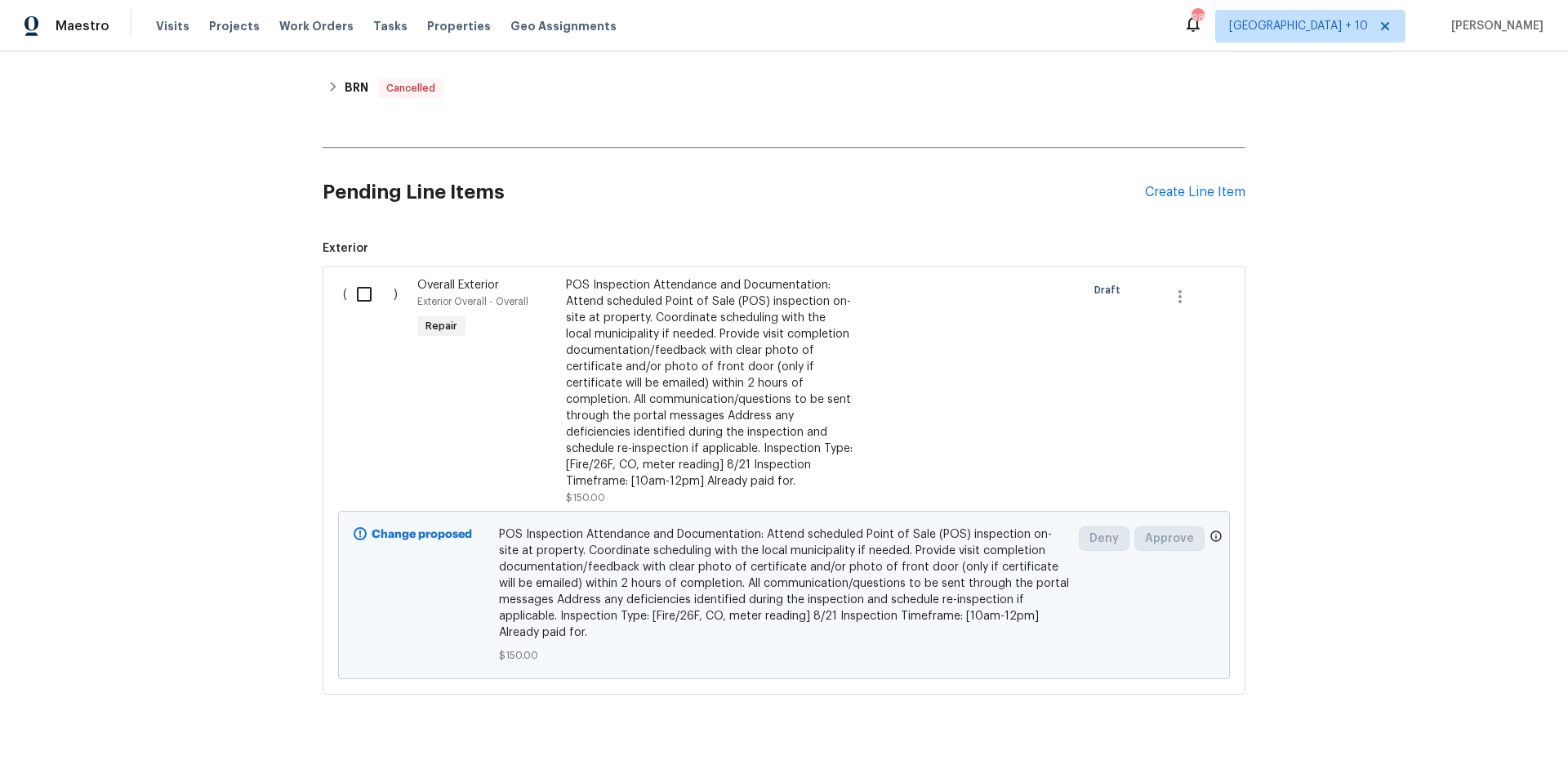
scroll to position [2749, 0]
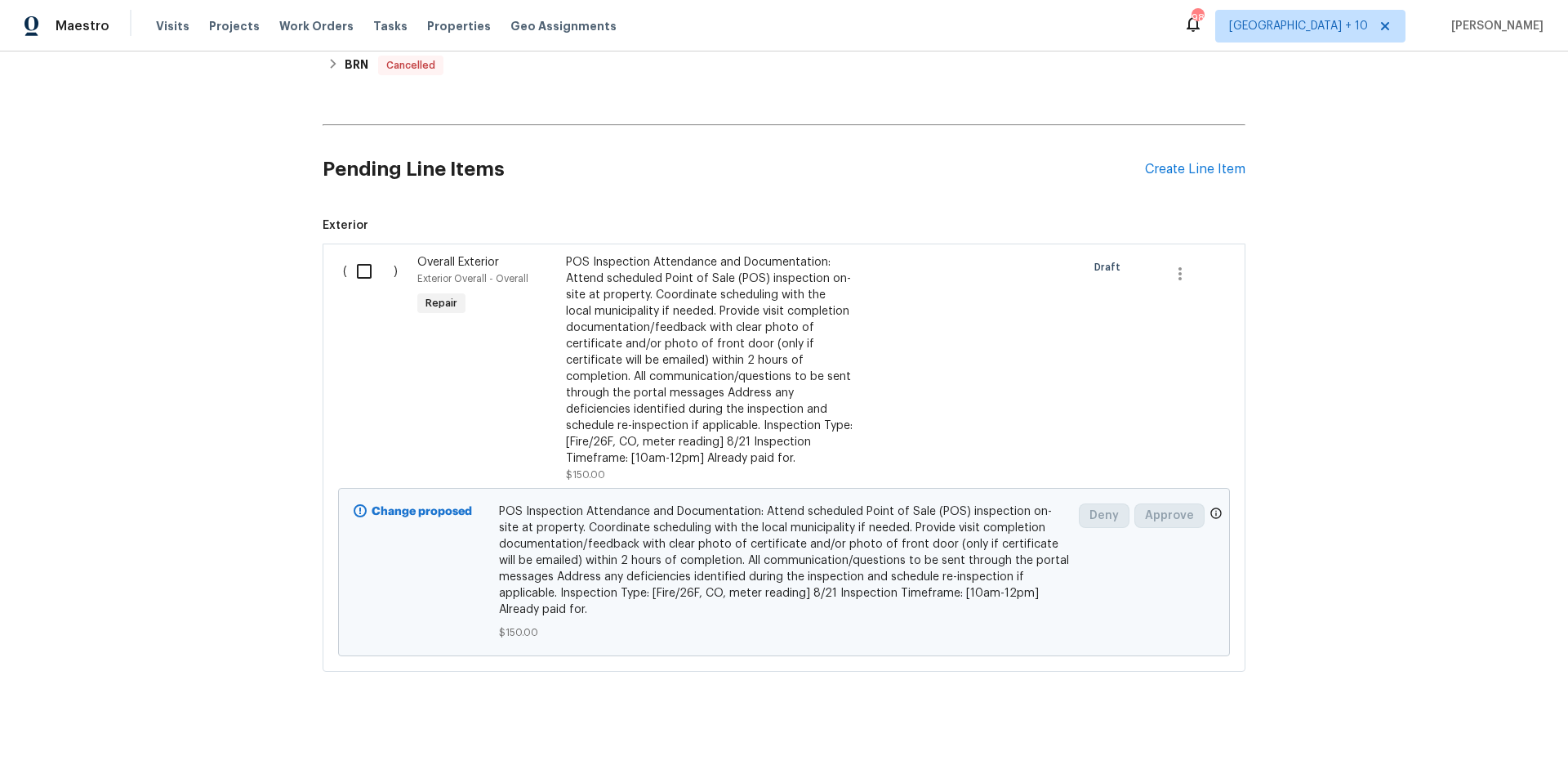
click at [355, 264] on input "checkbox" at bounding box center [370, 271] width 46 height 34
checkbox input "true"
click at [1441, 744] on span "Create Work Order" at bounding box center [1475, 742] width 109 height 21
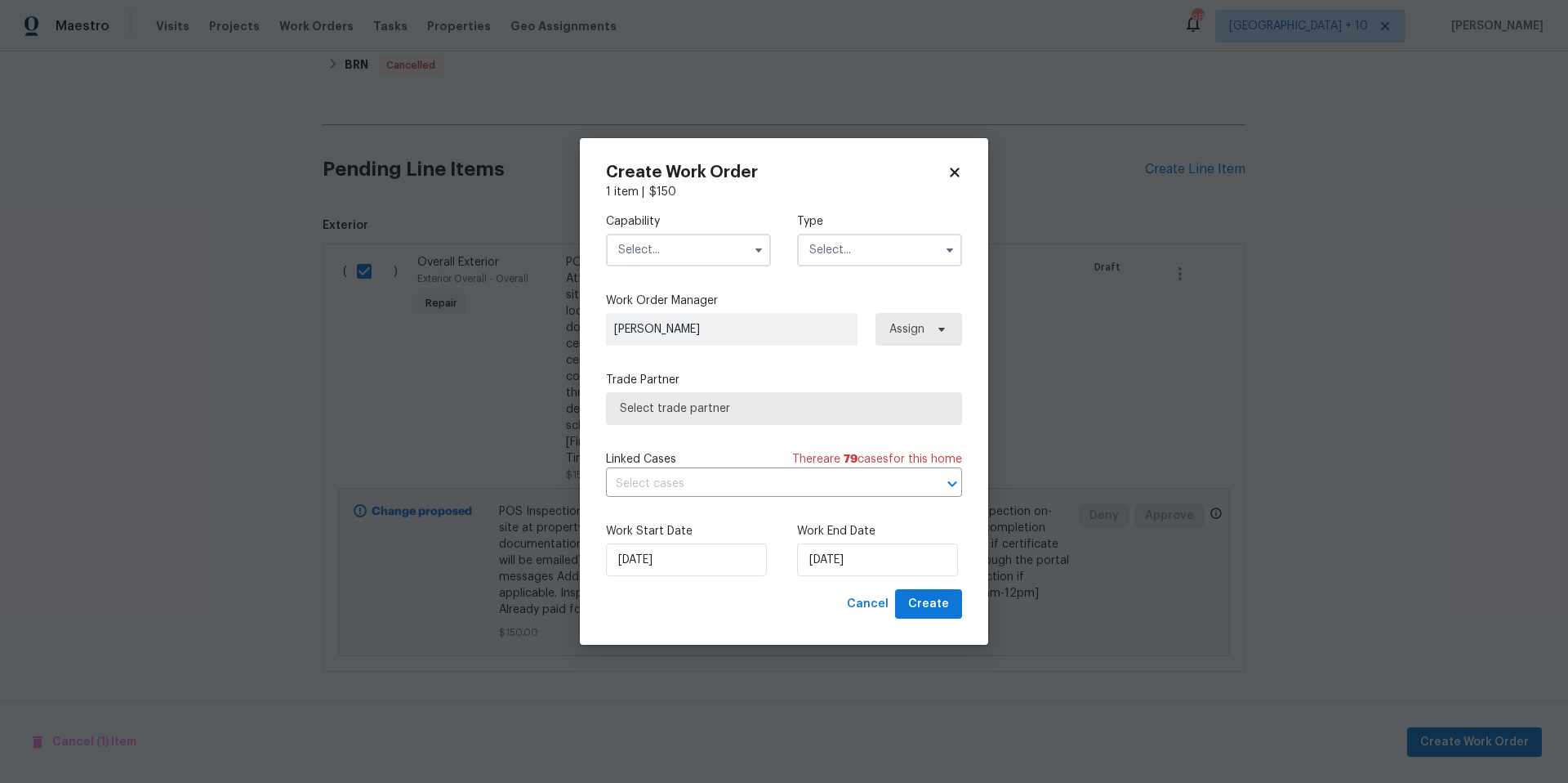
click at [721, 254] on input "text" at bounding box center [688, 249] width 165 height 33
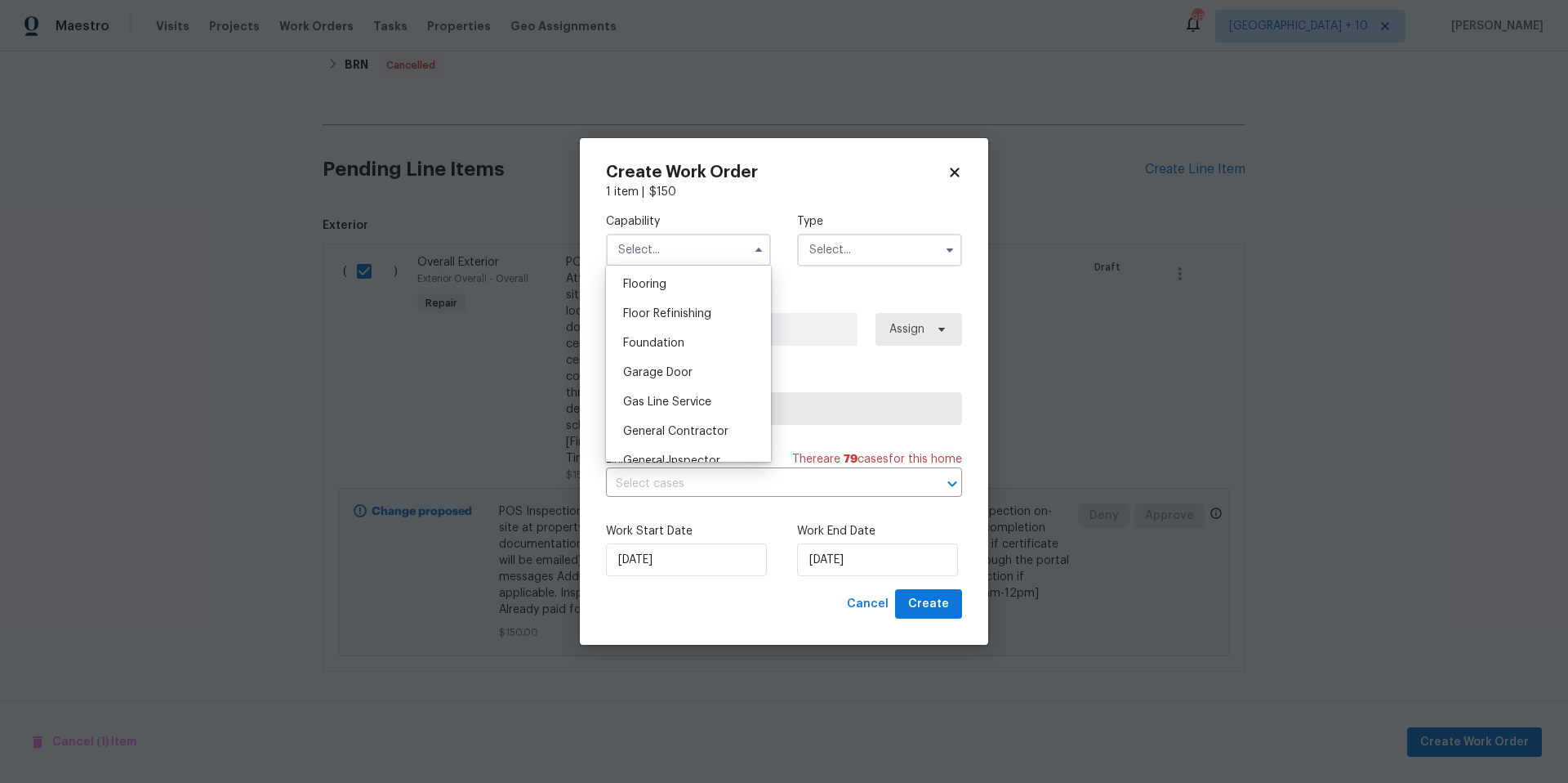
scroll to position [658, 0]
click at [703, 421] on div "General Contractor" at bounding box center [688, 406] width 157 height 29
type input "General Contractor"
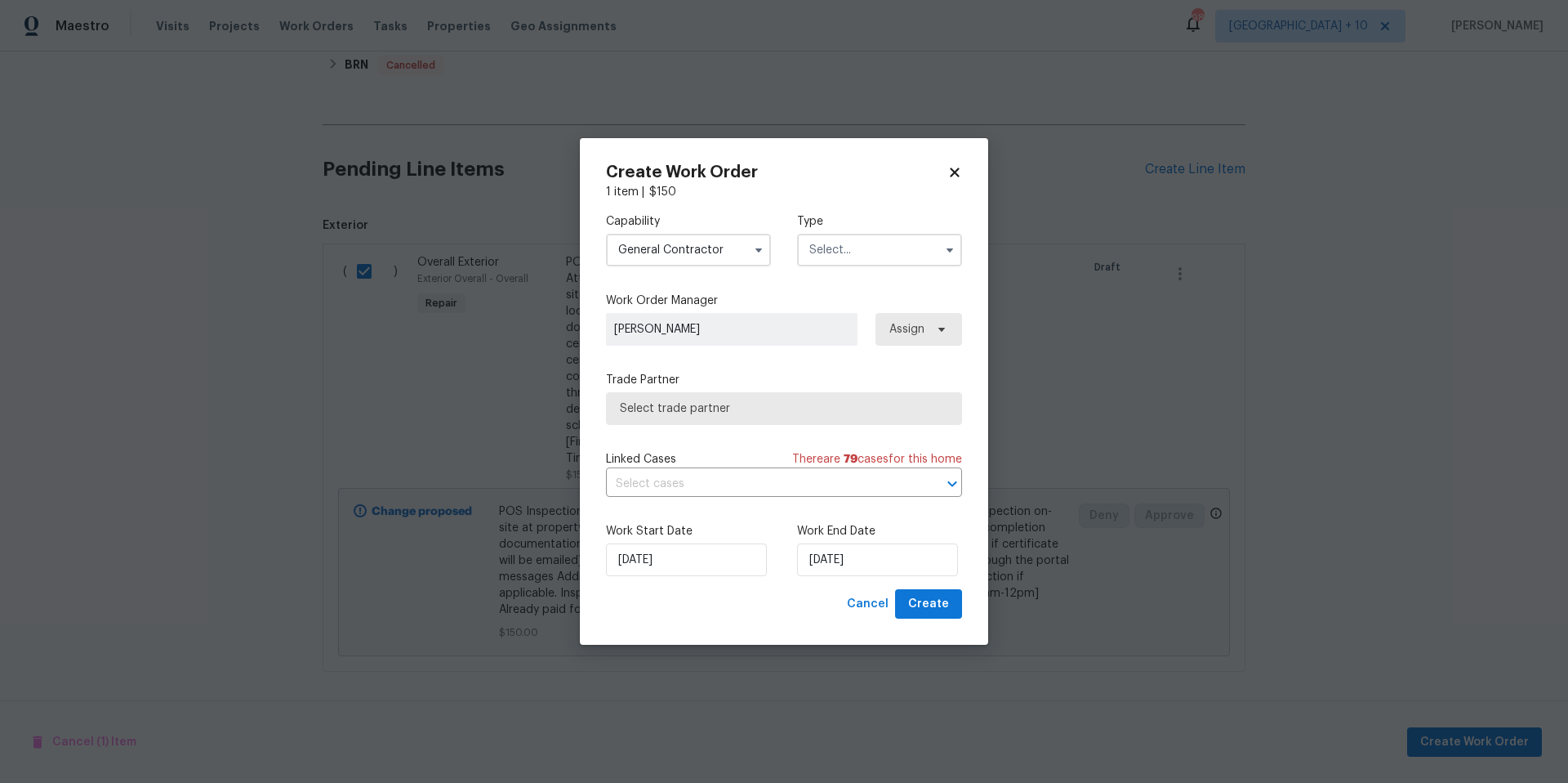
click at [836, 252] on input "text" at bounding box center [880, 249] width 165 height 33
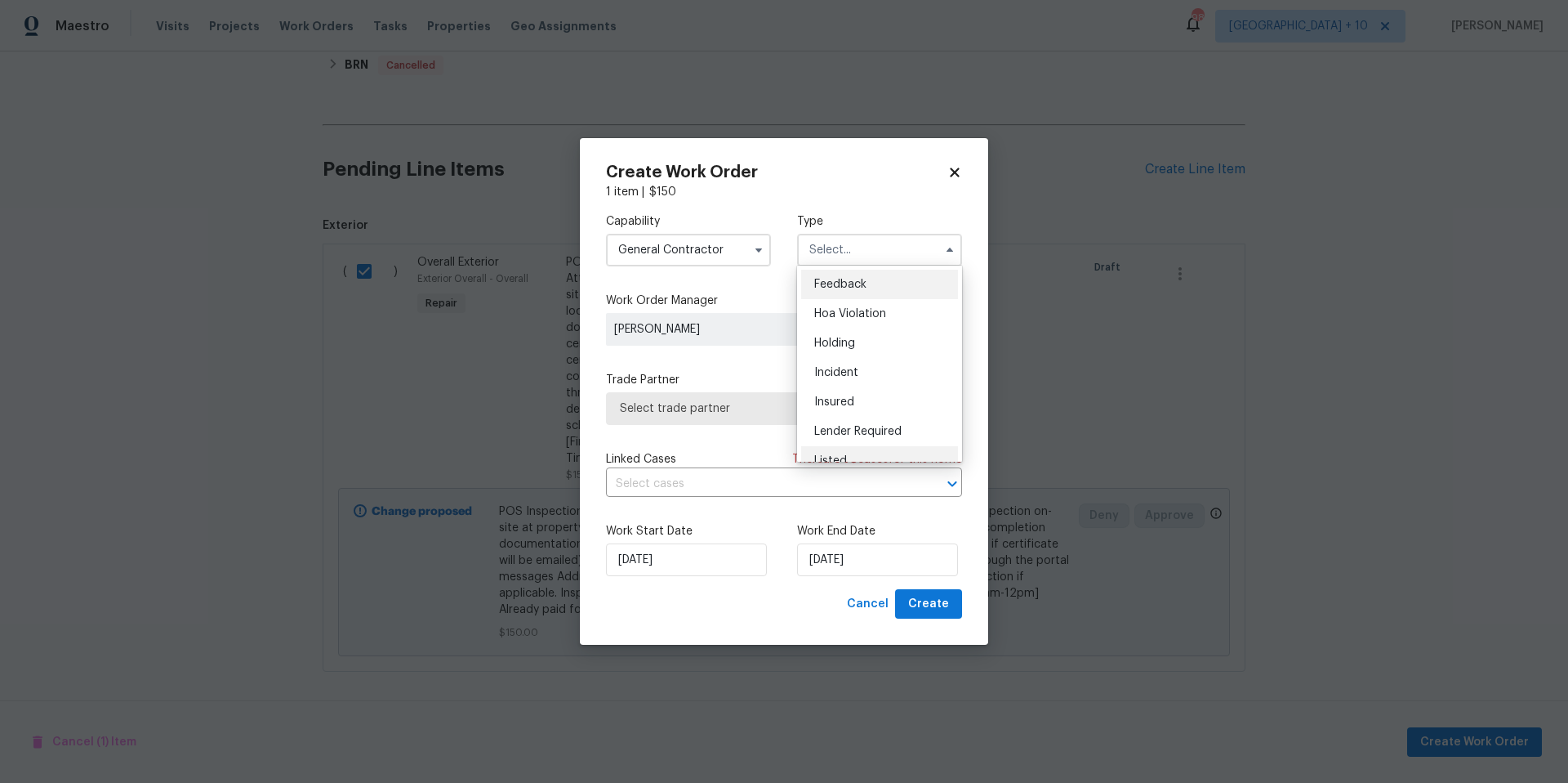
click at [851, 456] on div "Listed" at bounding box center [880, 460] width 157 height 29
type input "Listed"
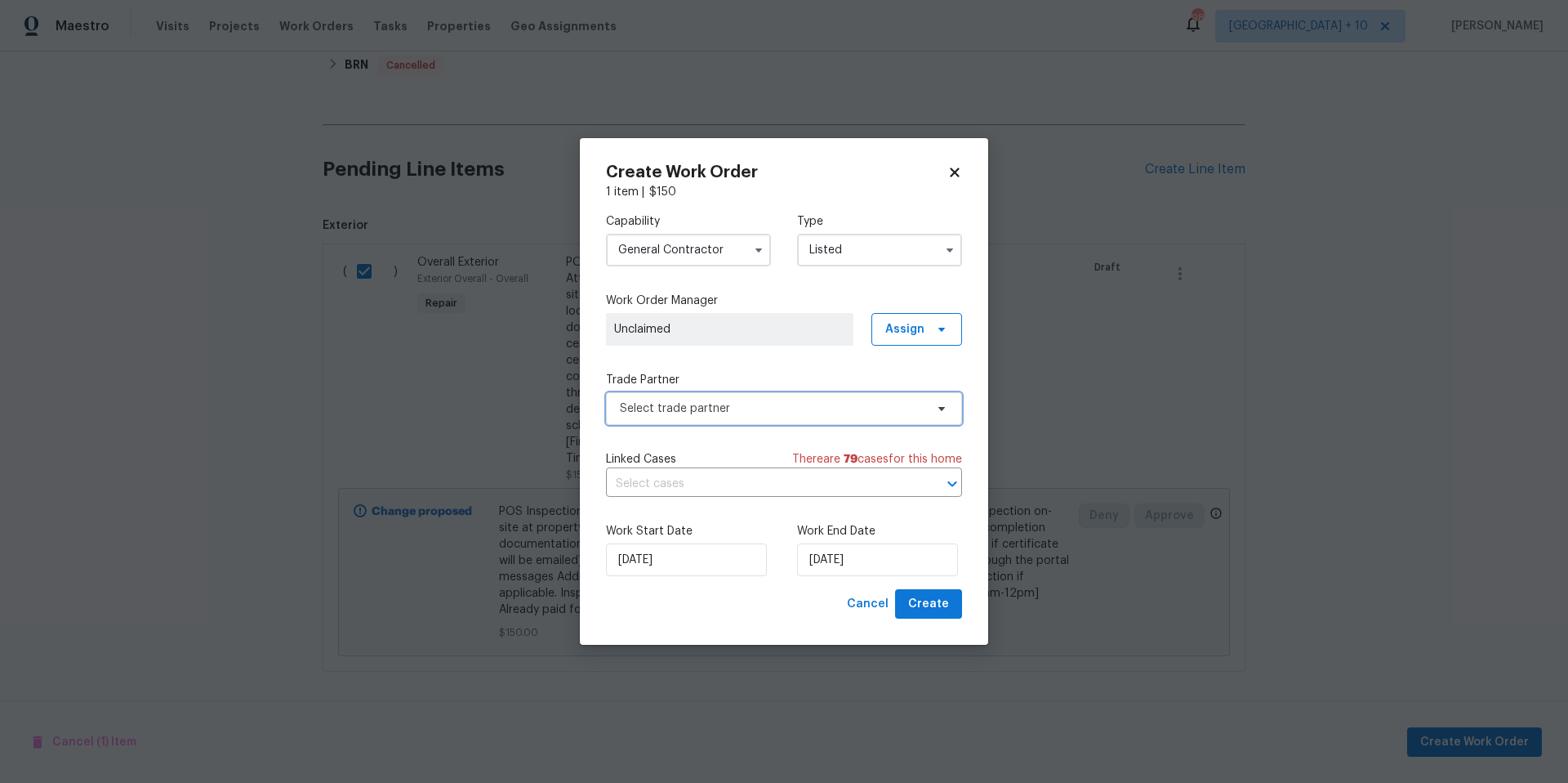
click at [722, 406] on span "Select trade partner" at bounding box center [772, 408] width 305 height 16
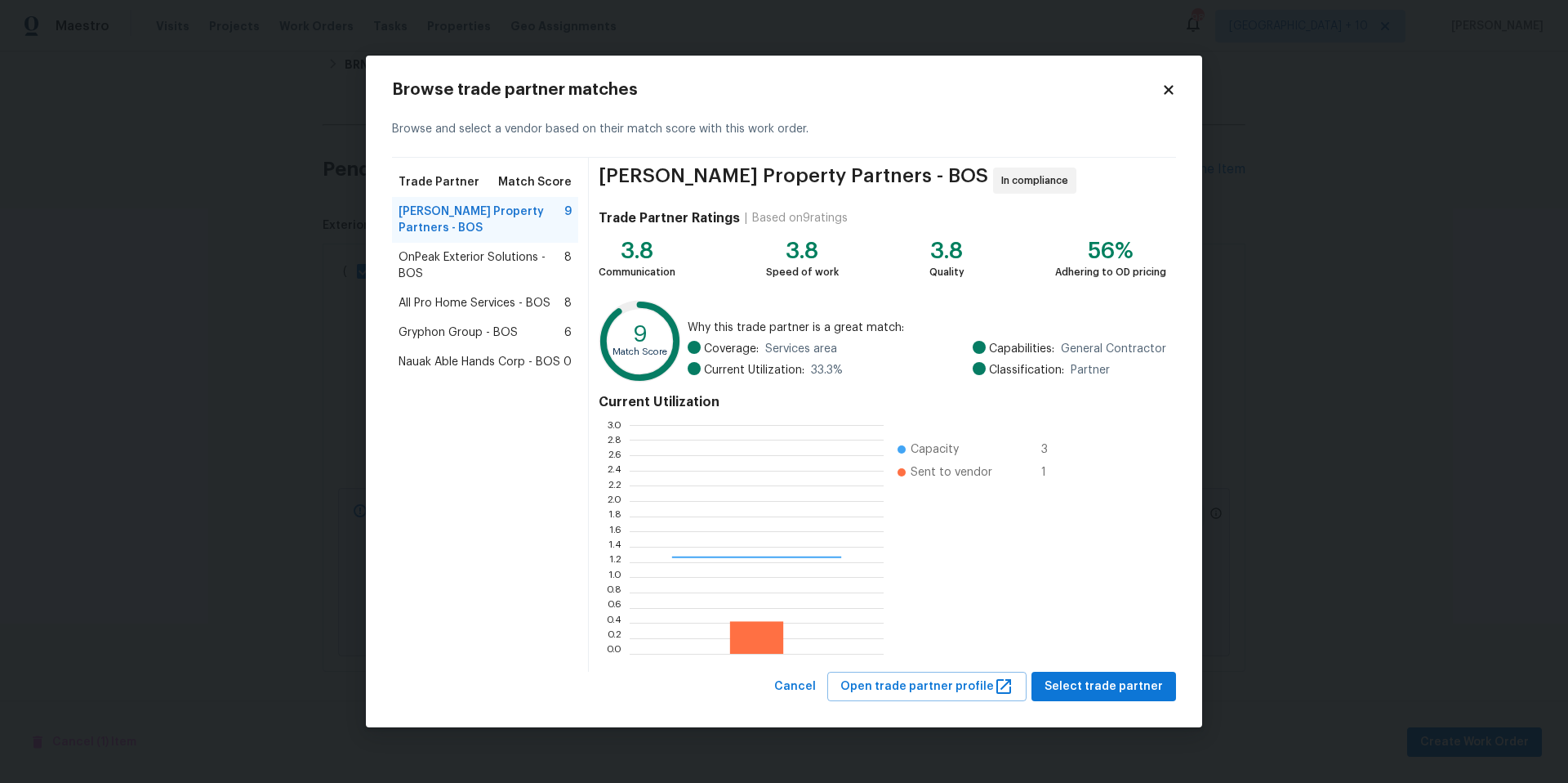
scroll to position [216, 243]
click at [483, 295] on span "All Pro Home Services - BOS" at bounding box center [474, 302] width 152 height 16
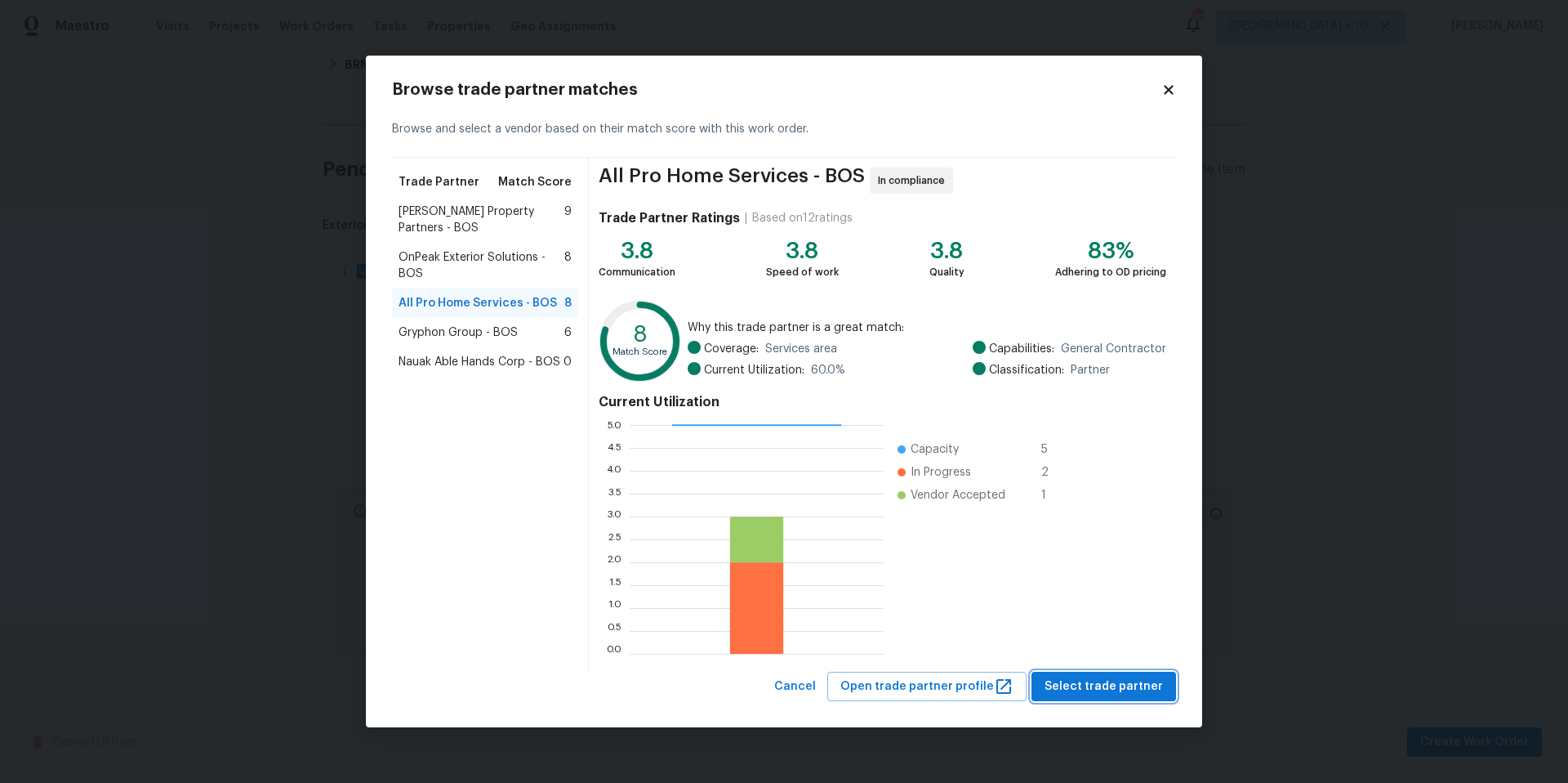
click at [1094, 676] on span "Select trade partner" at bounding box center [1104, 687] width 118 height 21
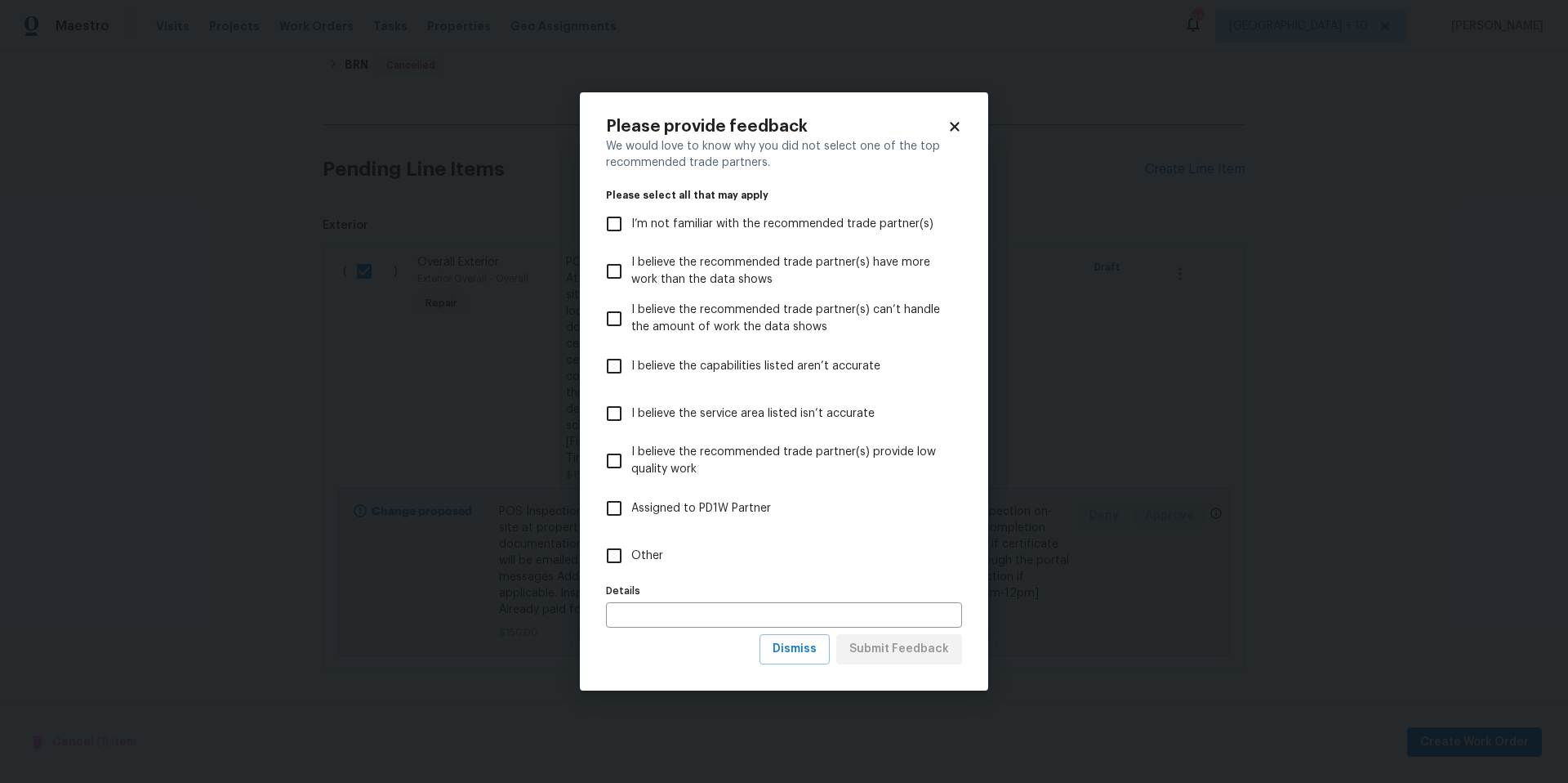
drag, startPoint x: 615, startPoint y: 554, endPoint x: 804, endPoint y: 563, distance: 189.2
click at [615, 554] on input "Other" at bounding box center [615, 555] width 34 height 34
checkbox input "true"
click at [925, 655] on span "Submit Feedback" at bounding box center [900, 650] width 100 height 21
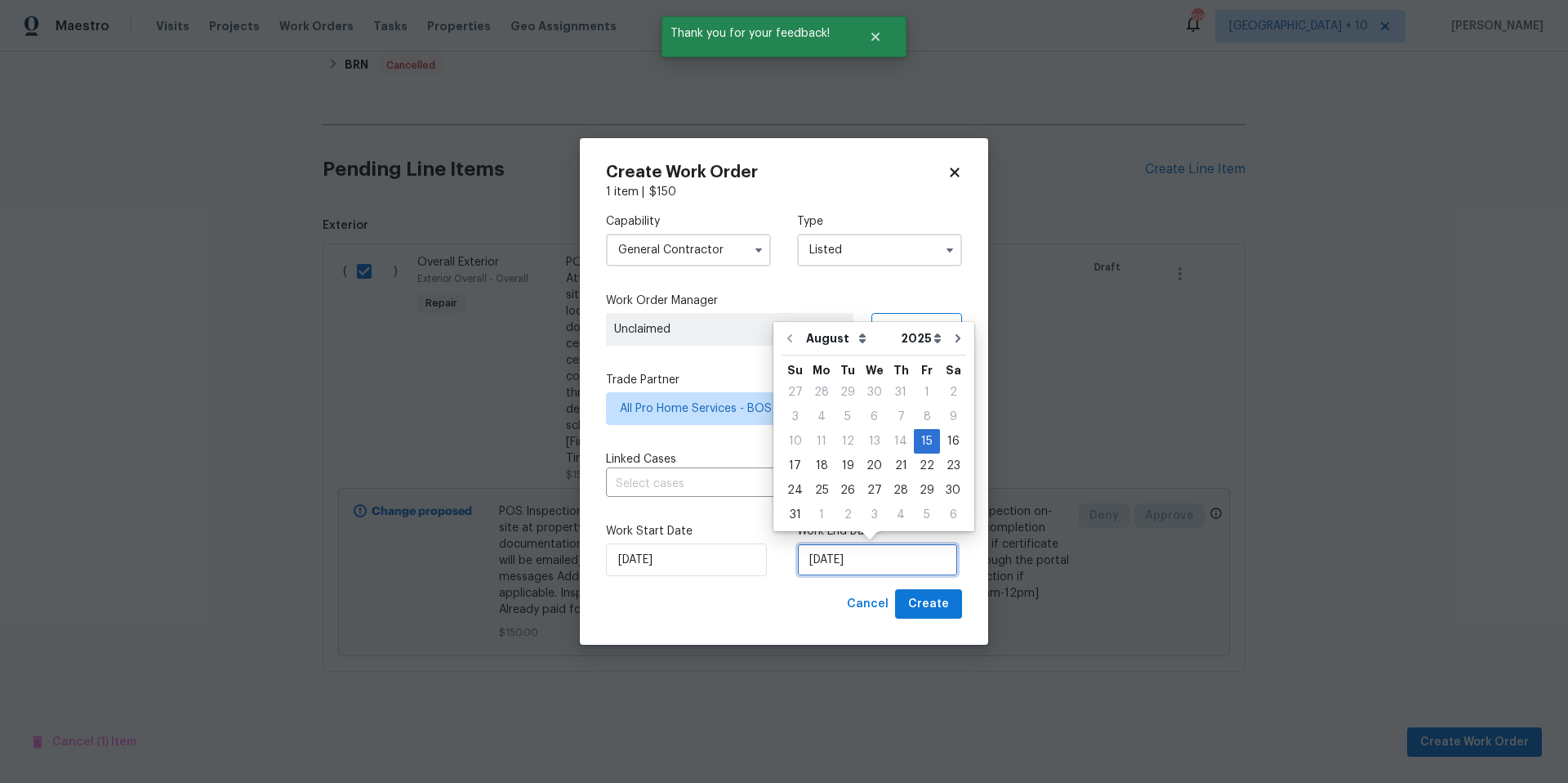
click at [869, 561] on input "[DATE]" at bounding box center [878, 559] width 160 height 33
click at [904, 466] on div "21" at bounding box center [902, 466] width 26 height 23
type input "[DATE]"
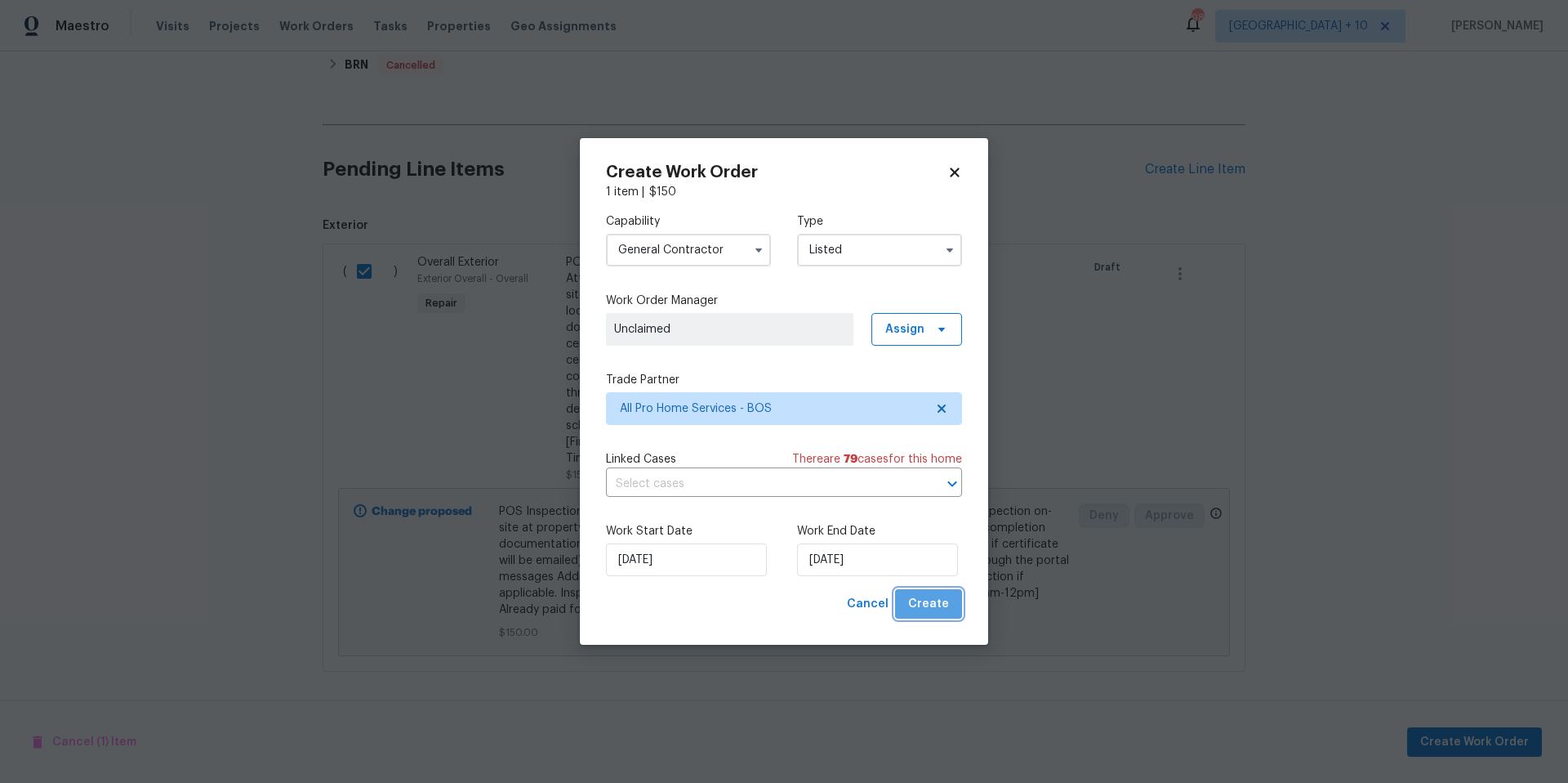
click at [955, 610] on button "Create" at bounding box center [928, 604] width 67 height 30
checkbox input "false"
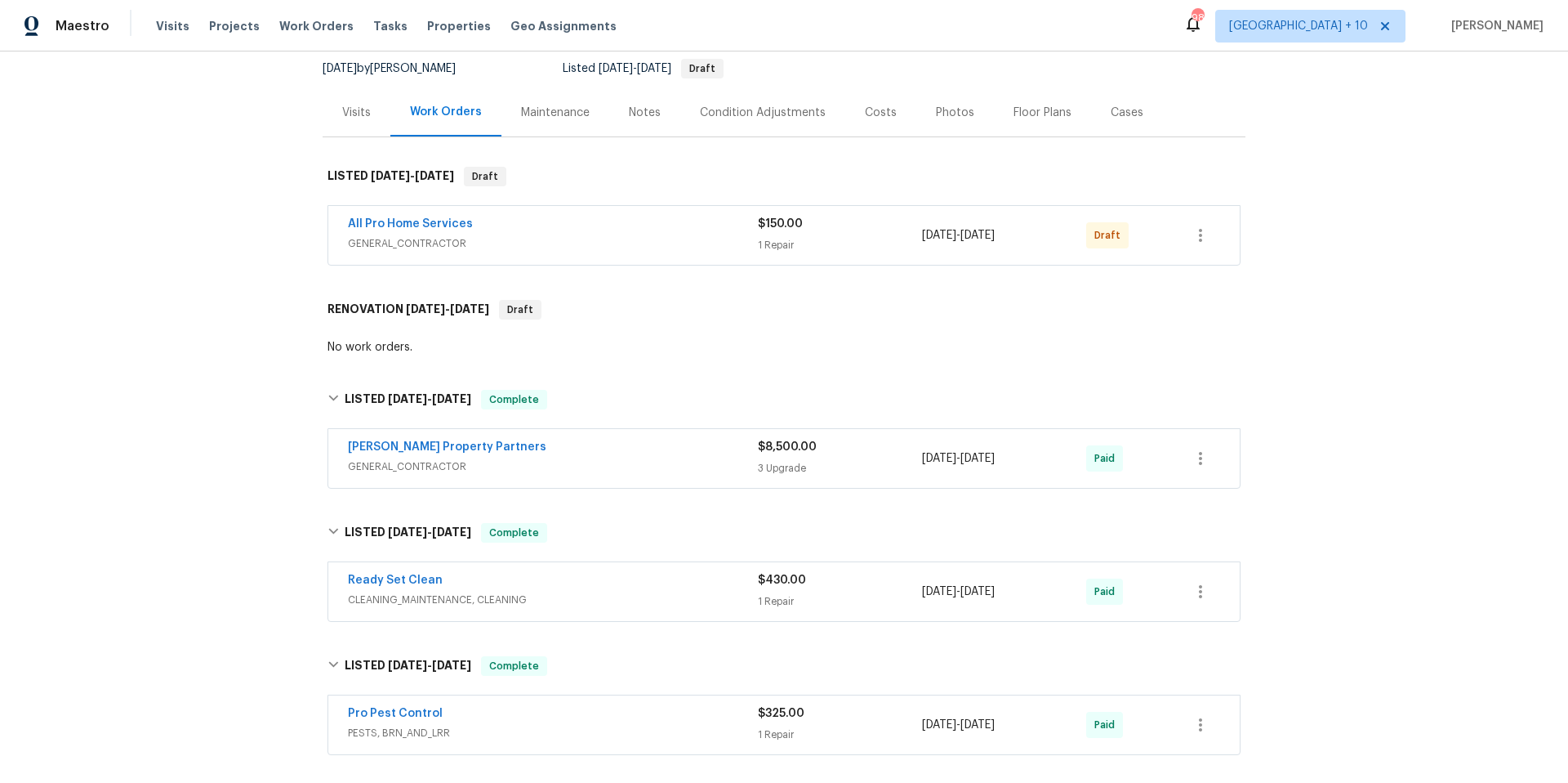
scroll to position [0, 0]
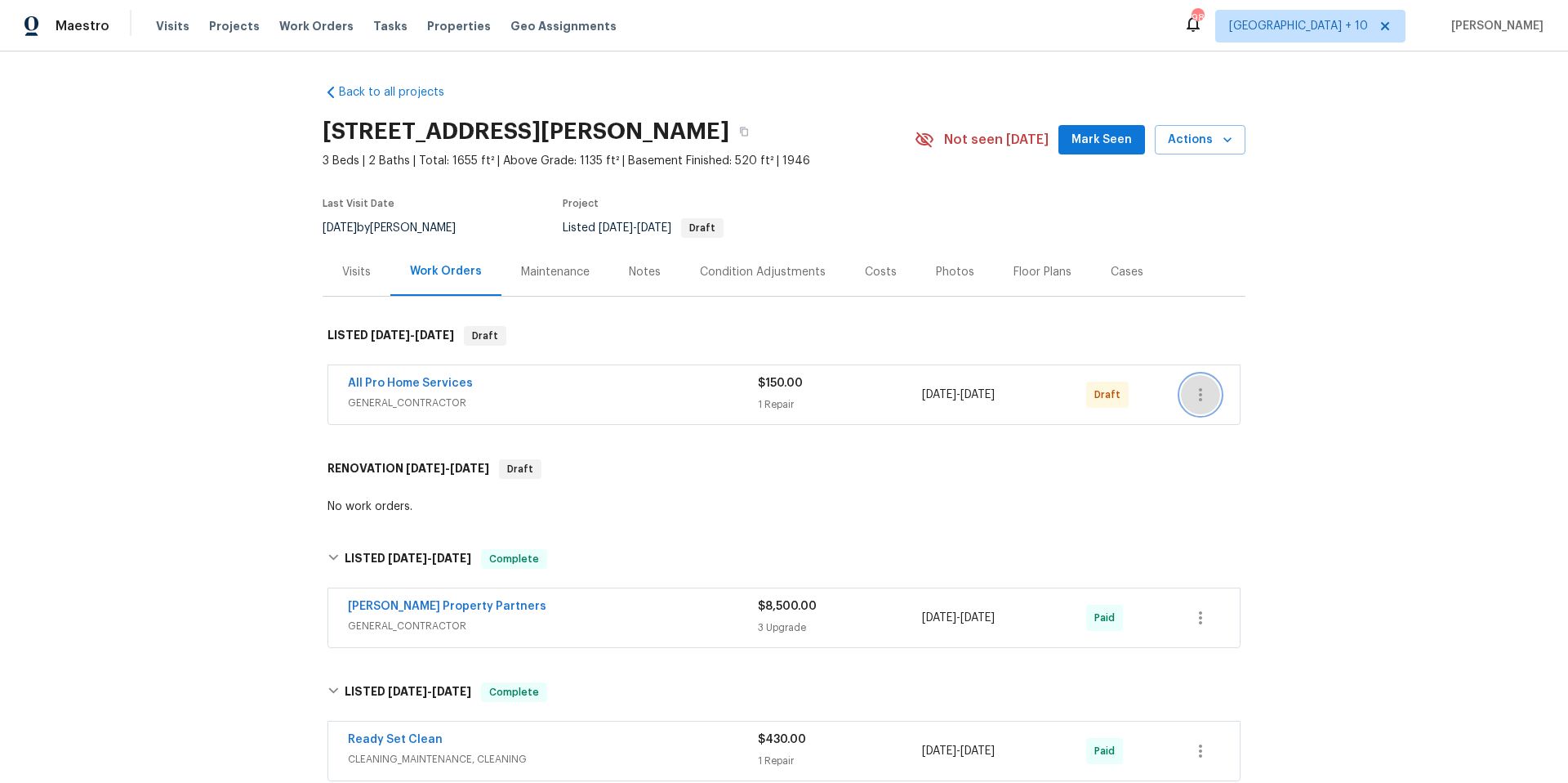
click at [1191, 398] on icon "button" at bounding box center [1201, 395] width 20 height 20
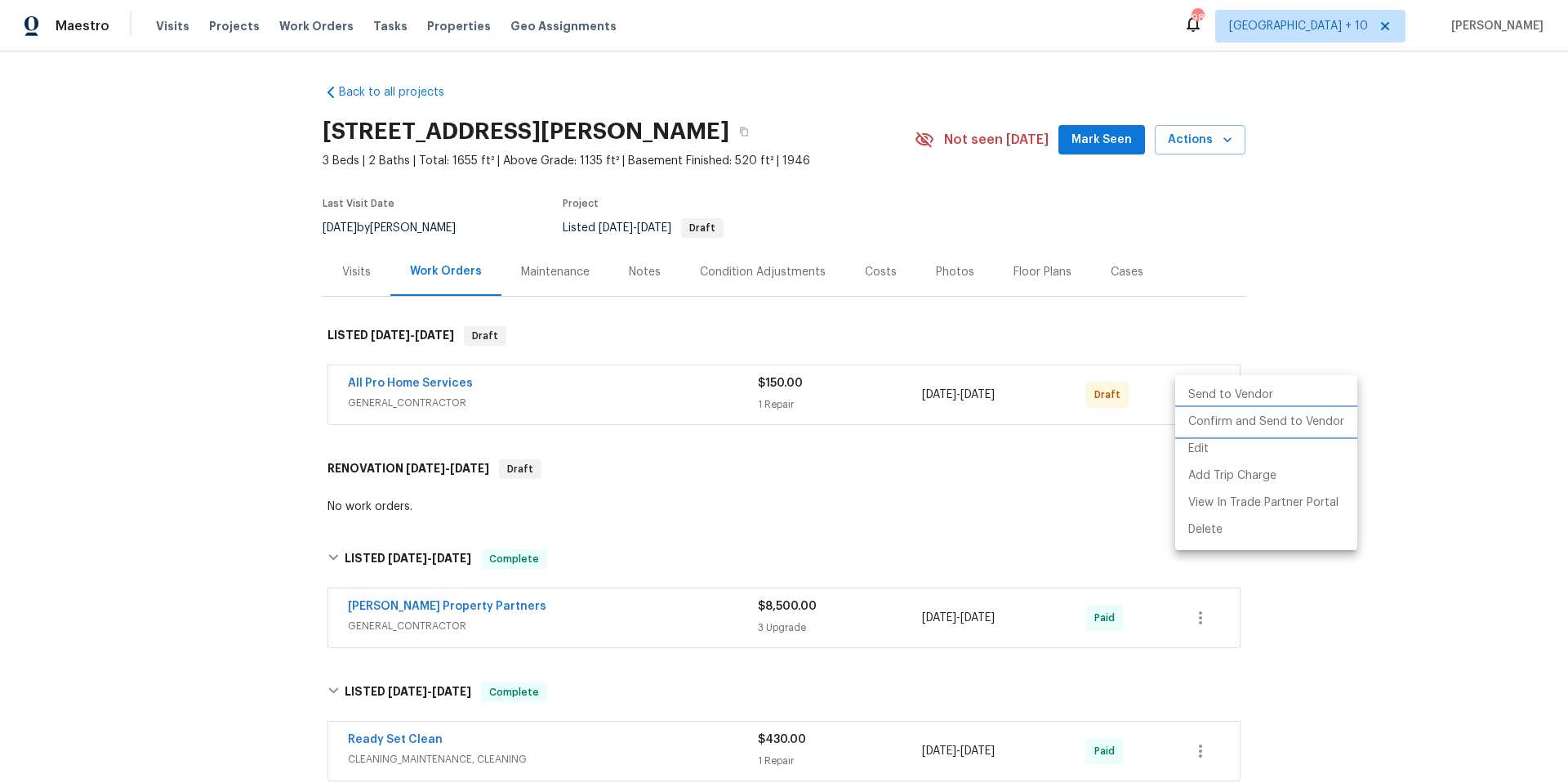
click at [1219, 424] on li "Confirm and Send to Vendor" at bounding box center [1266, 422] width 182 height 27
